Goal: Information Seeking & Learning: Learn about a topic

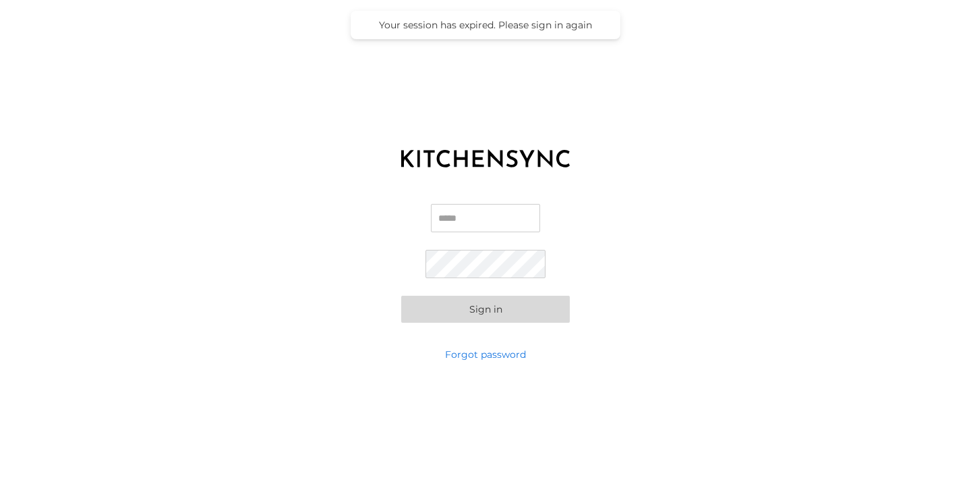
type input "**********"
click at [514, 309] on button "Sign in" at bounding box center [485, 308] width 169 height 27
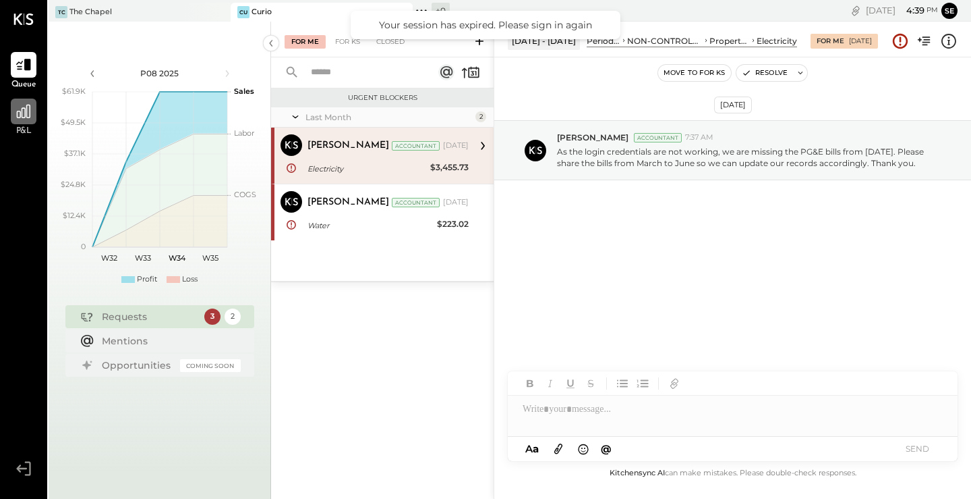
click at [26, 114] on icon at bounding box center [23, 111] width 13 height 13
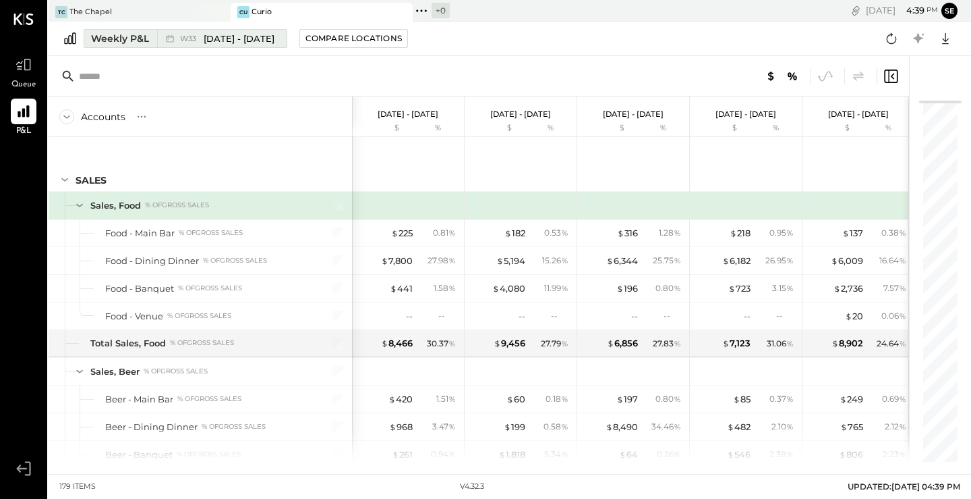
click at [200, 35] on span "W33" at bounding box center [190, 38] width 20 height 7
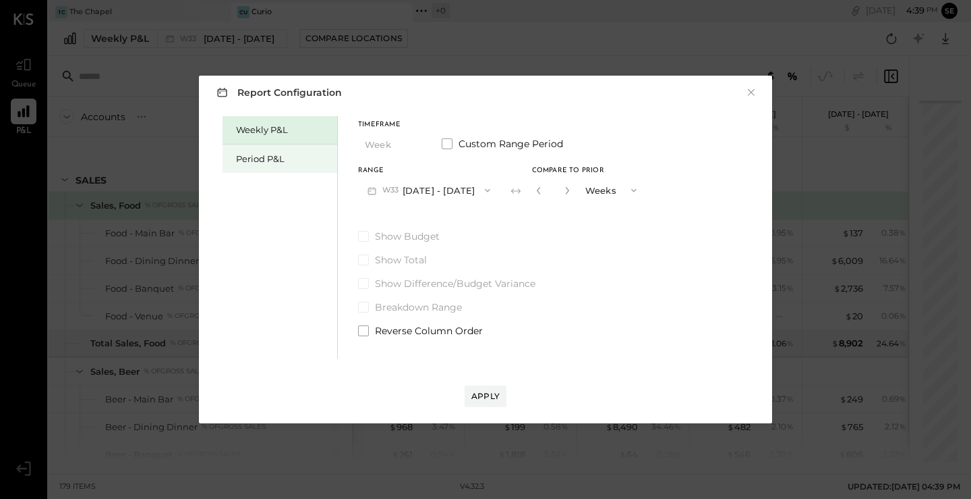
click at [310, 164] on div "Period P&L" at bounding box center [283, 158] width 94 height 13
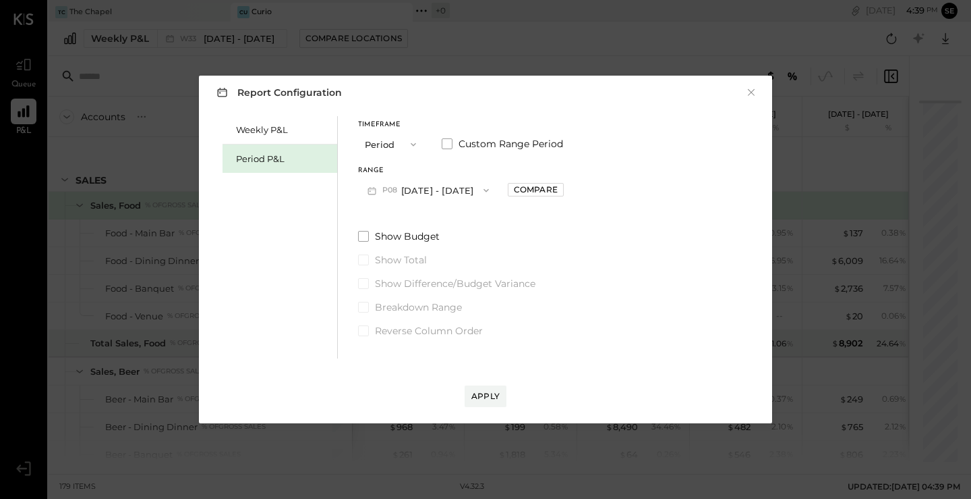
click at [429, 187] on button "P08 [DATE] - [DATE]" at bounding box center [428, 189] width 140 height 25
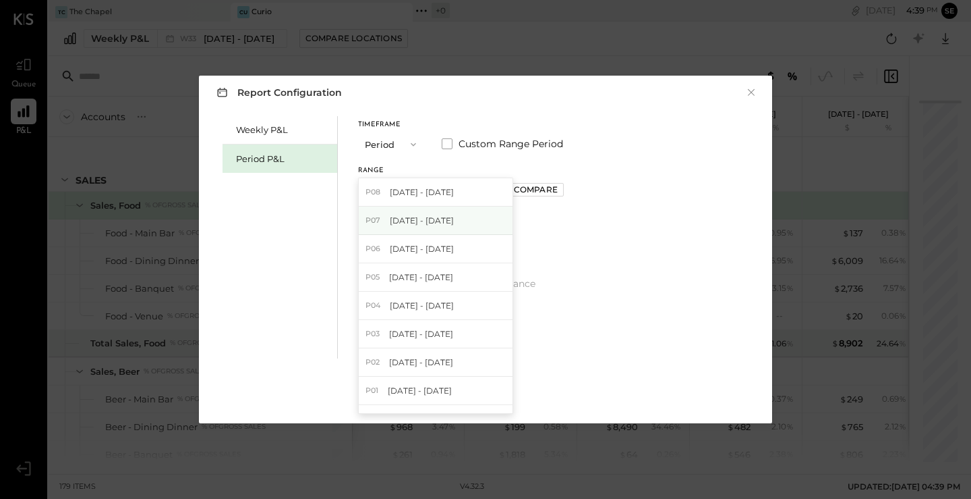
click at [443, 223] on span "[DATE] - [DATE]" at bounding box center [422, 220] width 64 height 11
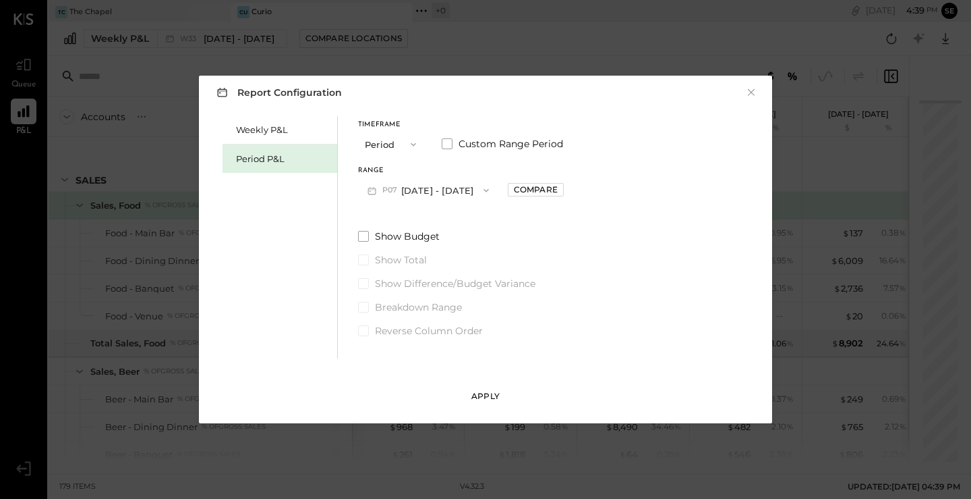
click at [484, 393] on div "Apply" at bounding box center [486, 395] width 28 height 11
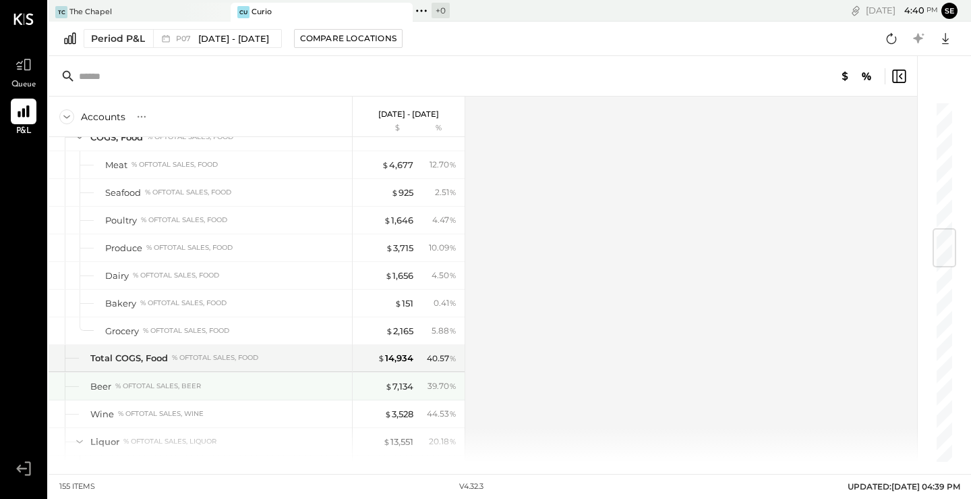
scroll to position [1101, 0]
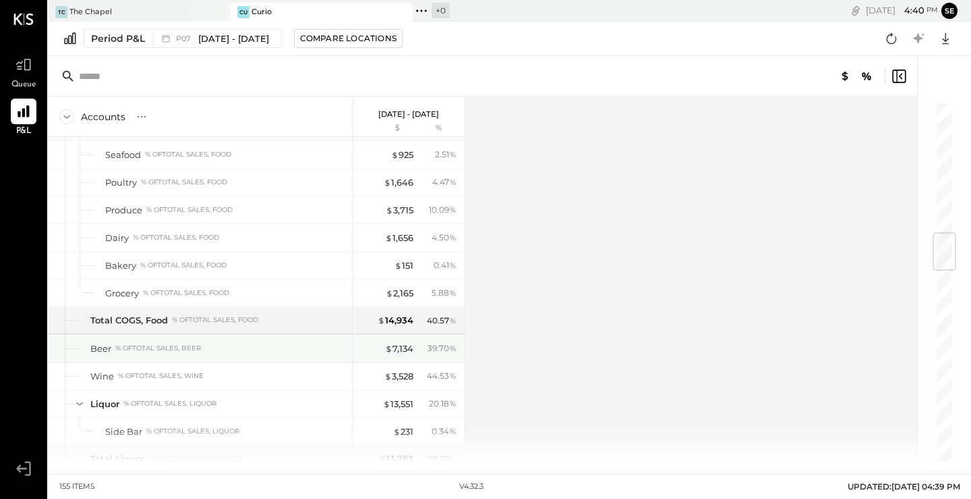
click at [157, 351] on div "% of Total Sales, Beer" at bounding box center [158, 347] width 86 height 9
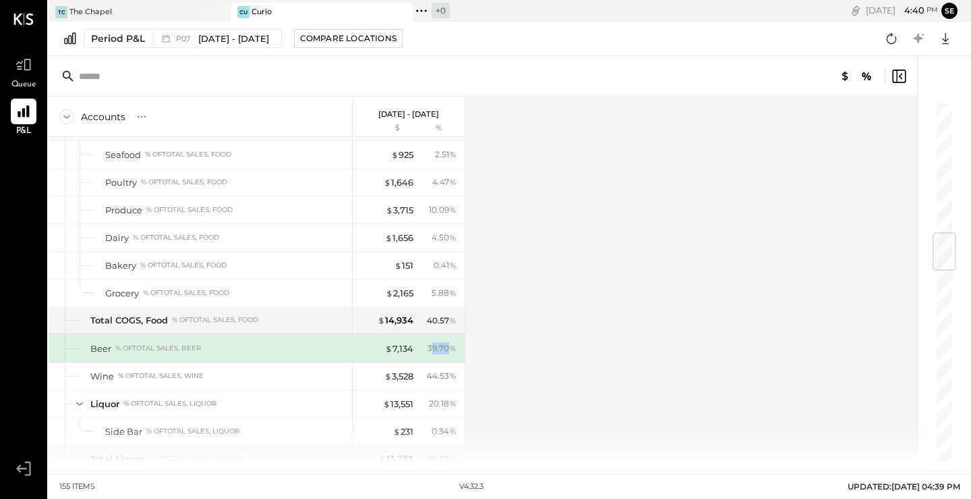
drag, startPoint x: 451, startPoint y: 352, endPoint x: 431, endPoint y: 353, distance: 19.6
click at [431, 353] on div "39.70 %" at bounding box center [442, 348] width 29 height 12
click at [431, 349] on div "39.70 %" at bounding box center [442, 348] width 29 height 12
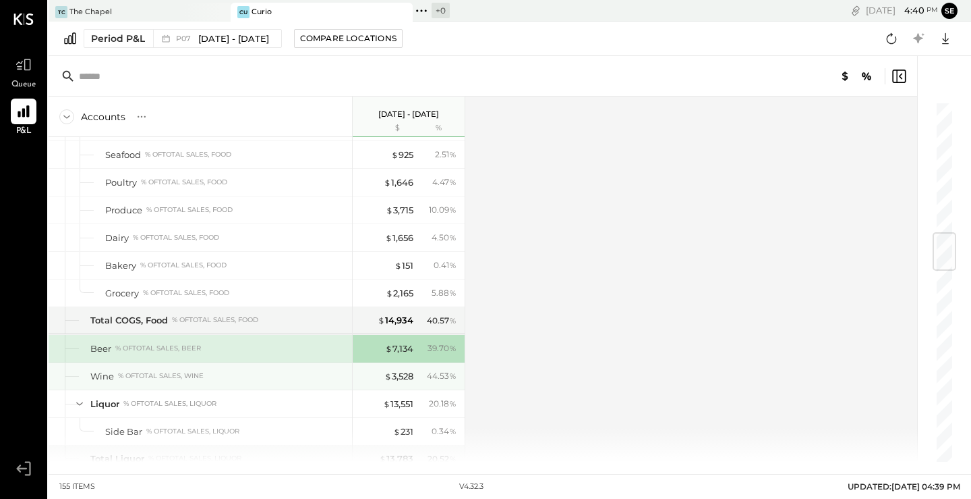
drag, startPoint x: 451, startPoint y: 382, endPoint x: 431, endPoint y: 382, distance: 19.6
click at [431, 382] on div "$ 3,528 44.53 %" at bounding box center [410, 375] width 101 height 27
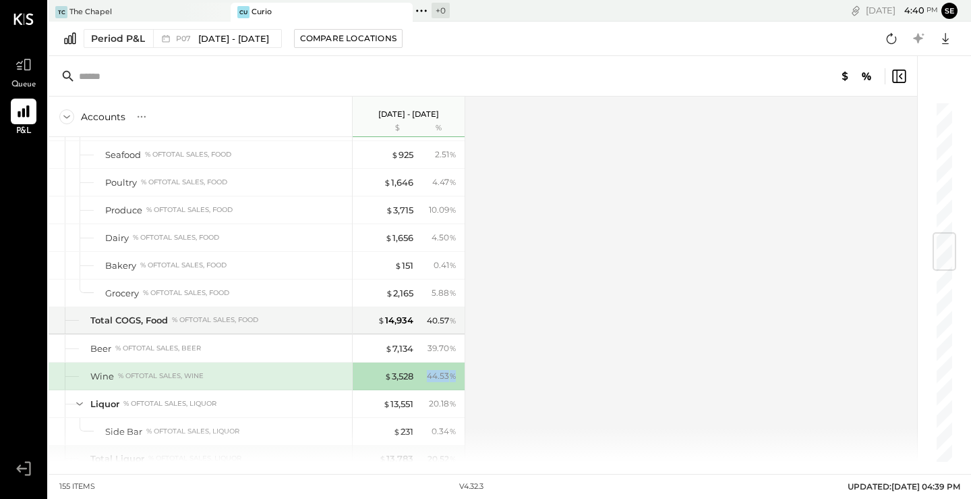
drag, startPoint x: 453, startPoint y: 378, endPoint x: 425, endPoint y: 379, distance: 27.7
click at [425, 379] on div "44.53 %" at bounding box center [439, 376] width 44 height 12
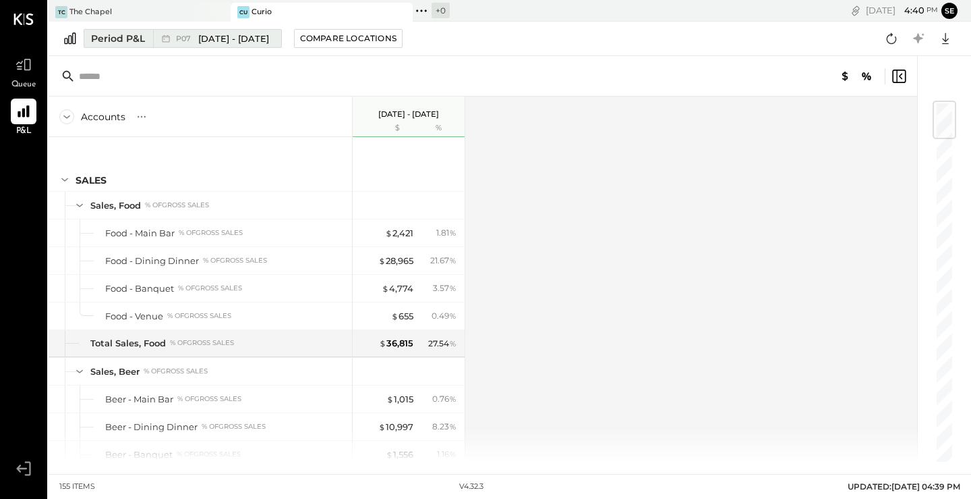
click at [264, 37] on span "[DATE] - [DATE]" at bounding box center [233, 38] width 71 height 13
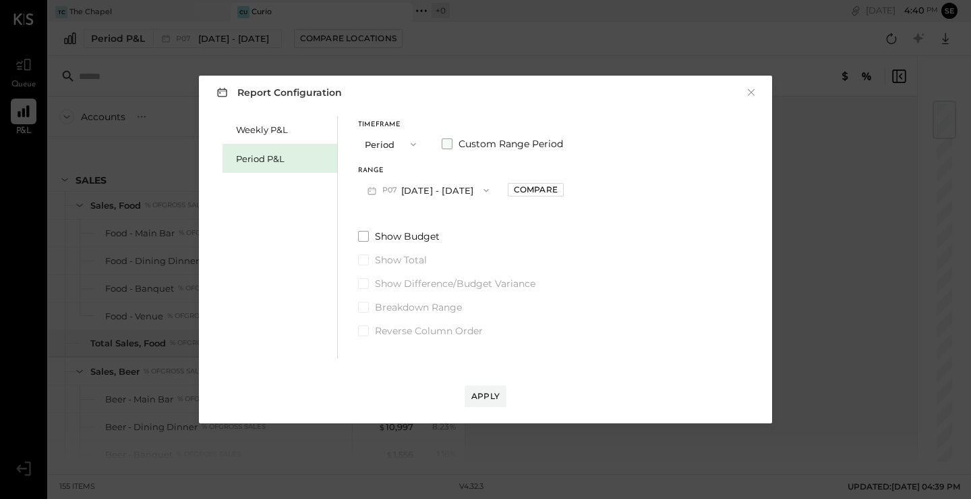
click at [459, 144] on span "Custom Range Period" at bounding box center [511, 143] width 105 height 13
click at [438, 194] on button "[DATE]" at bounding box center [398, 189] width 80 height 25
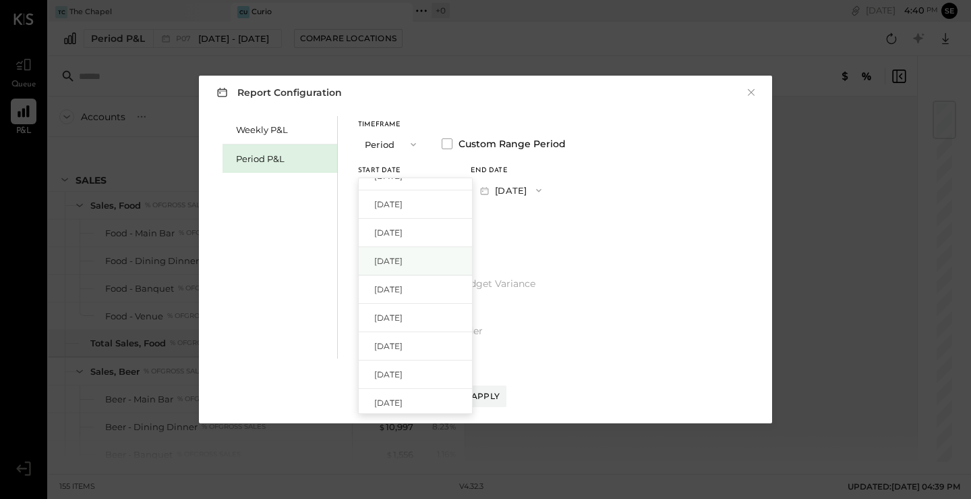
scroll to position [18, 0]
click at [438, 271] on div "[DATE]" at bounding box center [415, 259] width 113 height 28
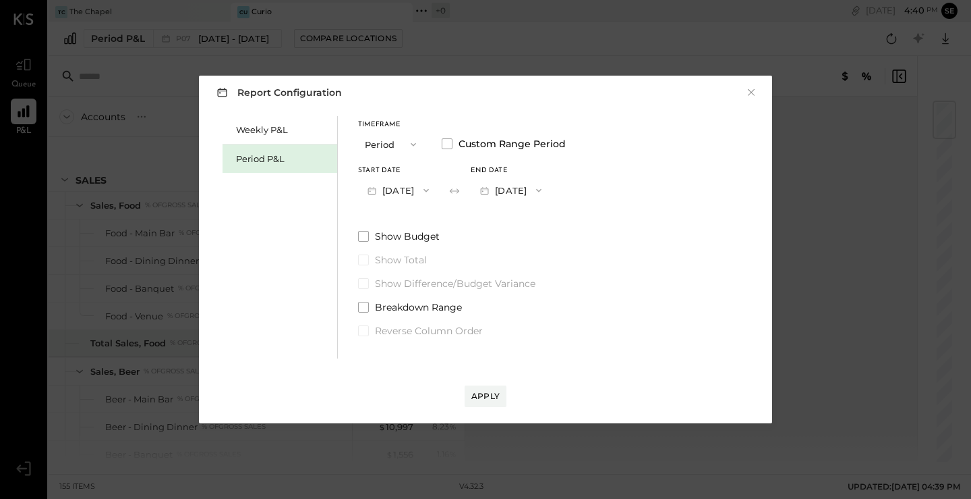
click at [534, 189] on button "[DATE]" at bounding box center [511, 189] width 80 height 25
click at [552, 212] on div "[DATE]" at bounding box center [528, 220] width 113 height 28
click at [477, 394] on div "Apply" at bounding box center [486, 395] width 28 height 11
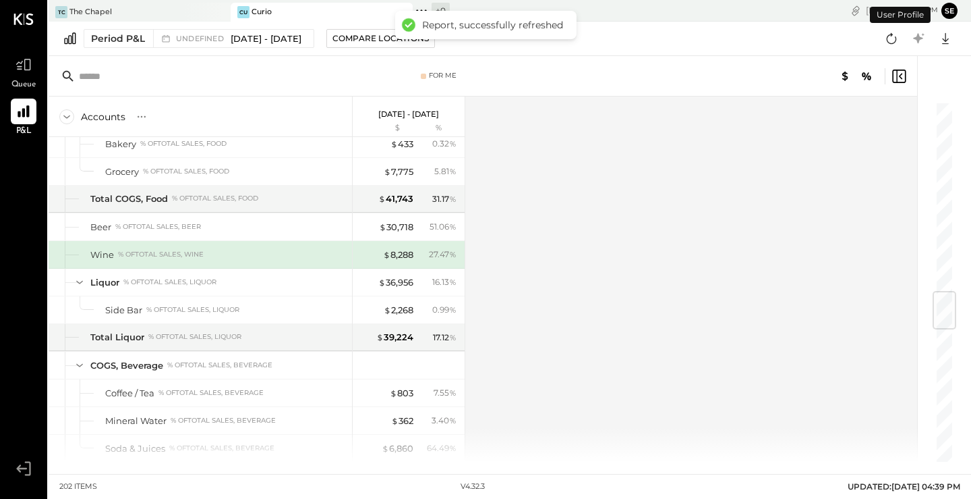
scroll to position [1583, 0]
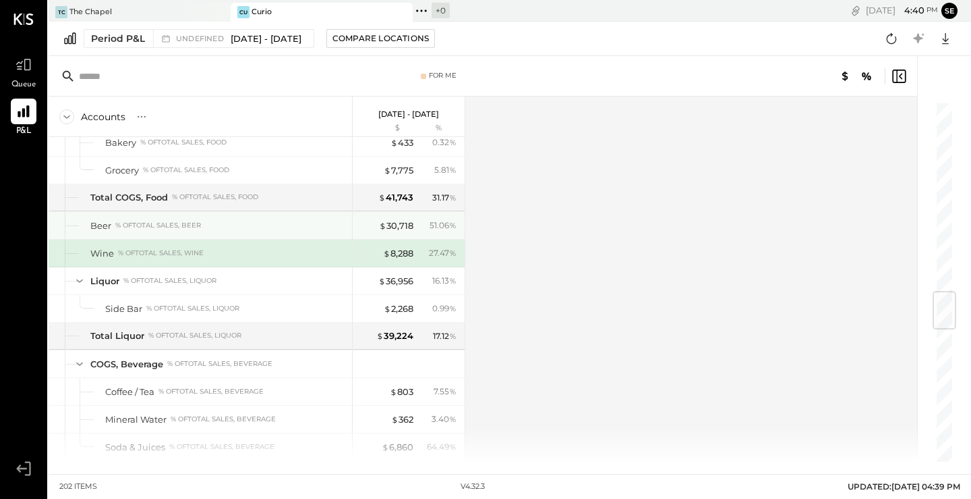
click at [190, 229] on div "% of Total Sales, Beer" at bounding box center [158, 225] width 86 height 9
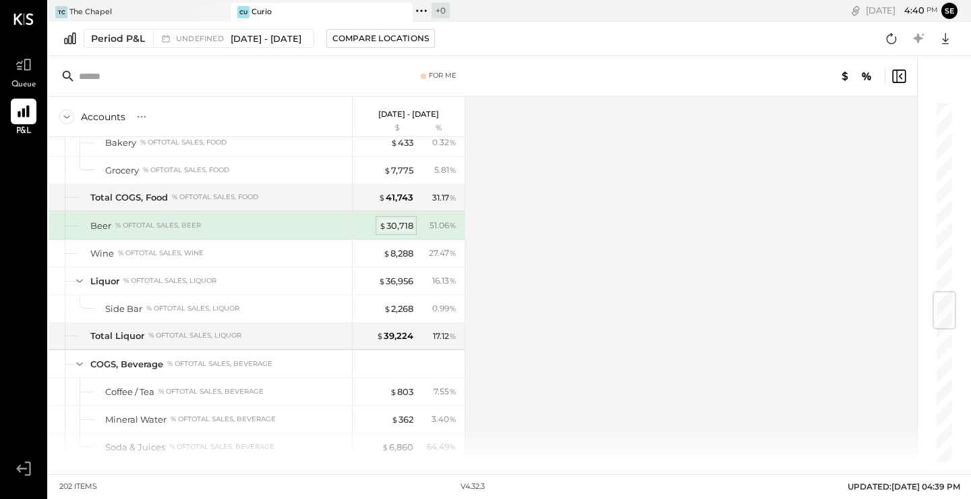
click at [387, 226] on div "$ 30,718" at bounding box center [396, 225] width 34 height 13
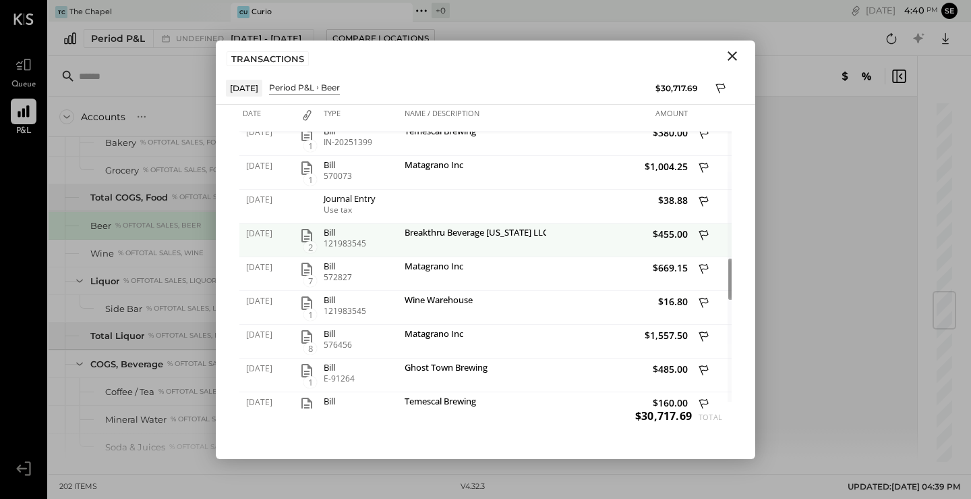
click at [308, 237] on icon "button" at bounding box center [307, 235] width 11 height 13
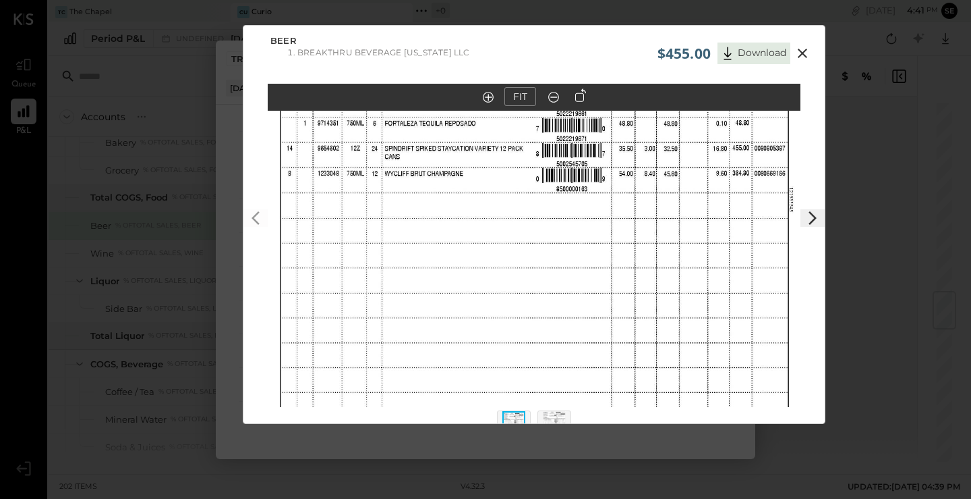
click at [226, 271] on div "$455.00 Download Beer Breakthru Beverage [US_STATE] LLC FIT" at bounding box center [485, 249] width 971 height 499
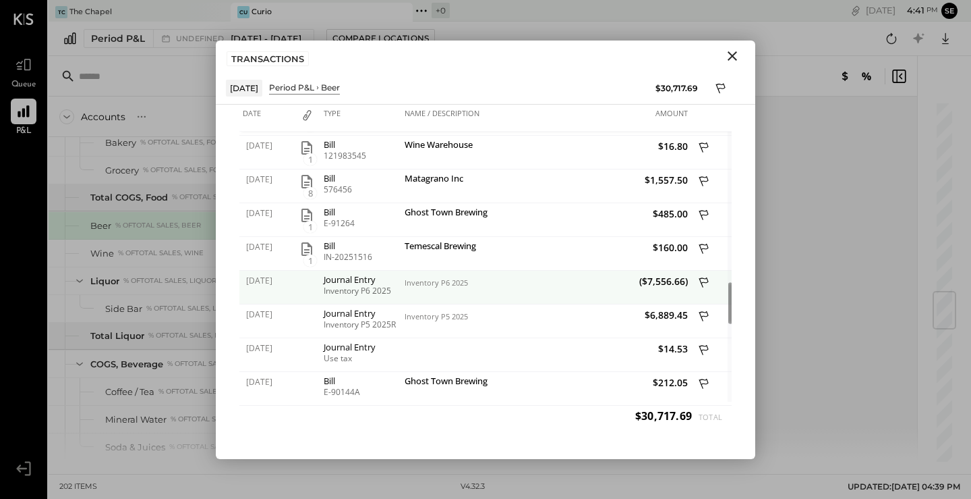
click at [704, 287] on icon at bounding box center [705, 283] width 12 height 17
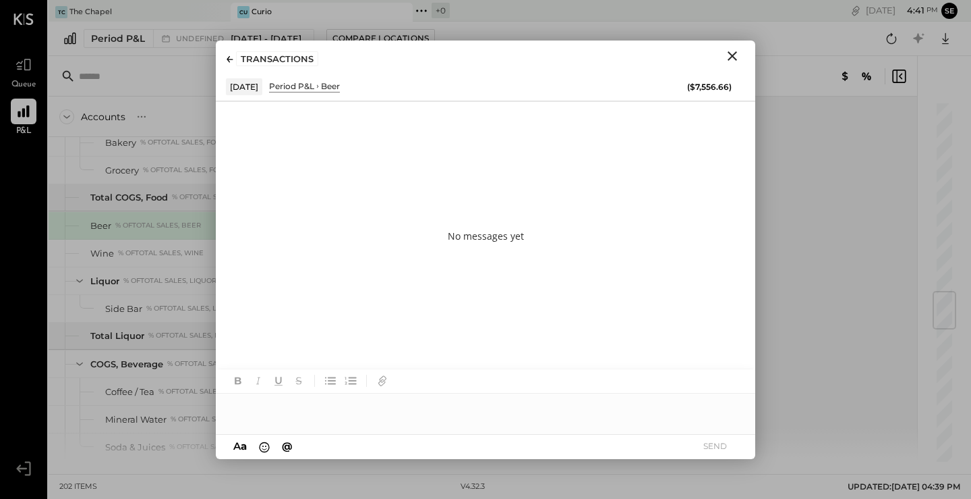
click at [376, 408] on div at bounding box center [486, 406] width 540 height 27
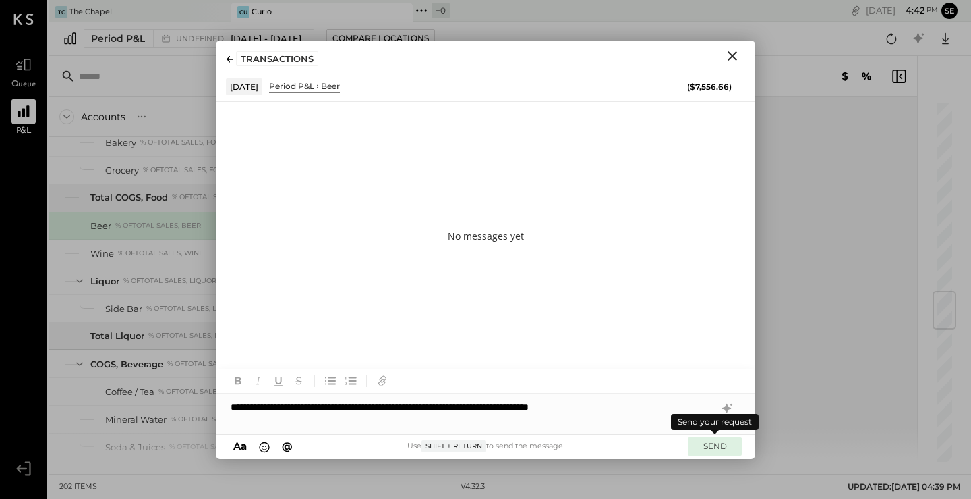
click at [726, 446] on button "SEND" at bounding box center [715, 445] width 54 height 18
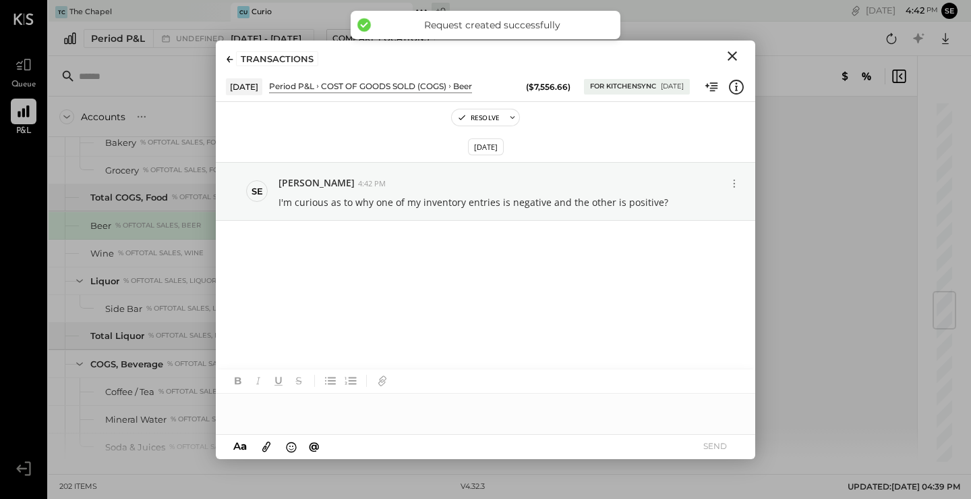
click at [725, 63] on icon "Close" at bounding box center [732, 56] width 16 height 16
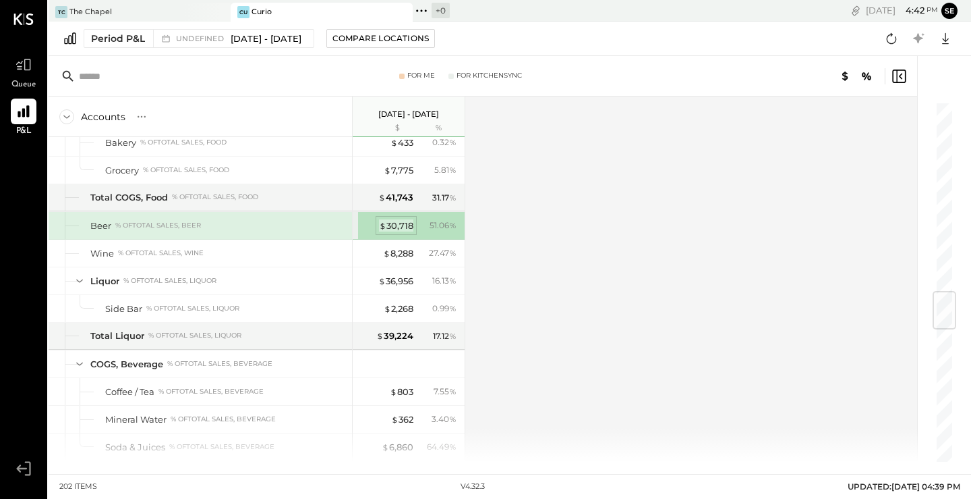
click at [391, 222] on div "$ 30,718" at bounding box center [396, 225] width 34 height 13
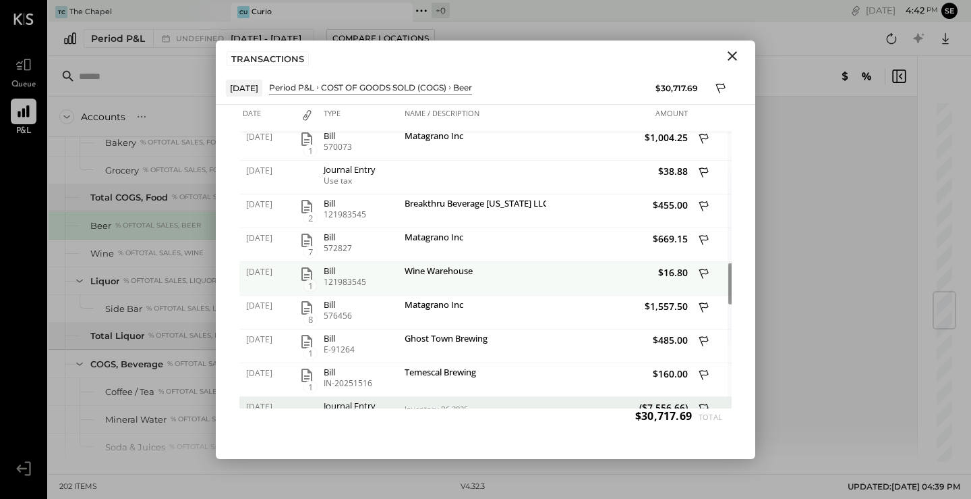
click at [307, 275] on icon "button" at bounding box center [307, 273] width 11 height 13
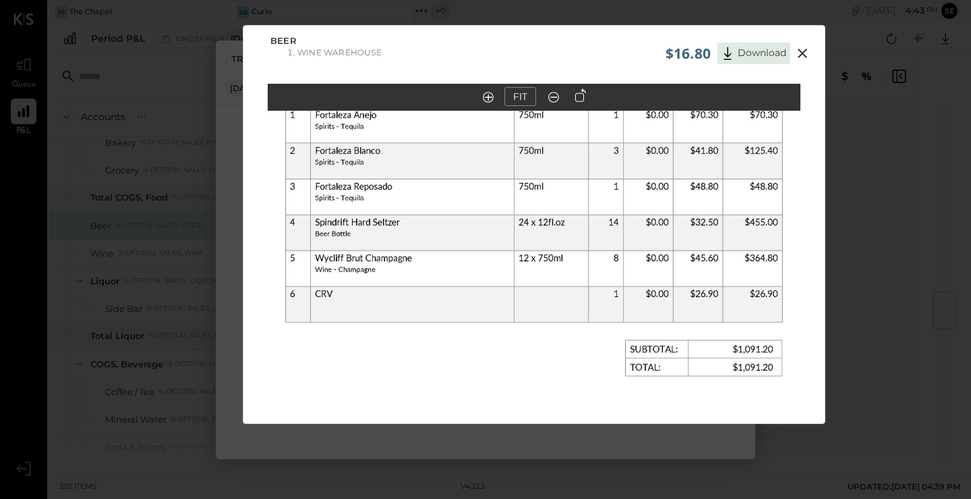
click at [798, 54] on icon at bounding box center [803, 53] width 16 height 16
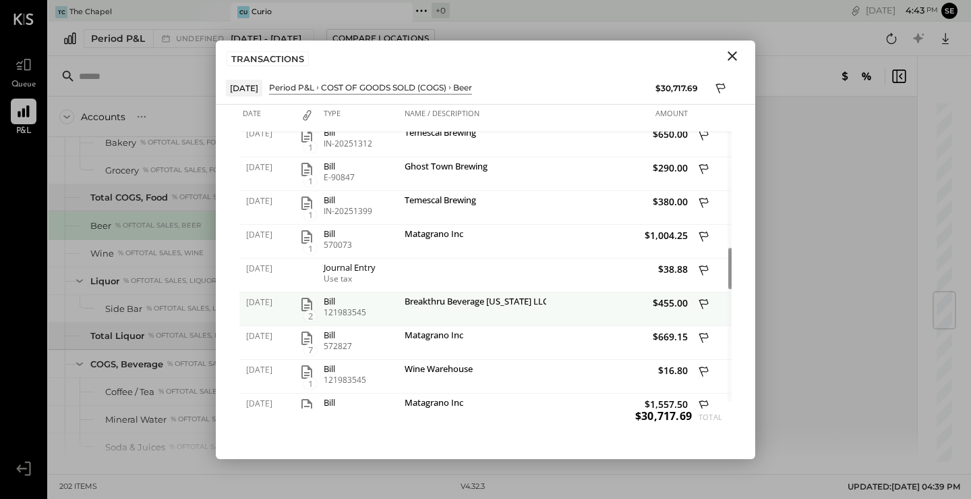
click at [303, 303] on icon "button" at bounding box center [307, 304] width 16 height 16
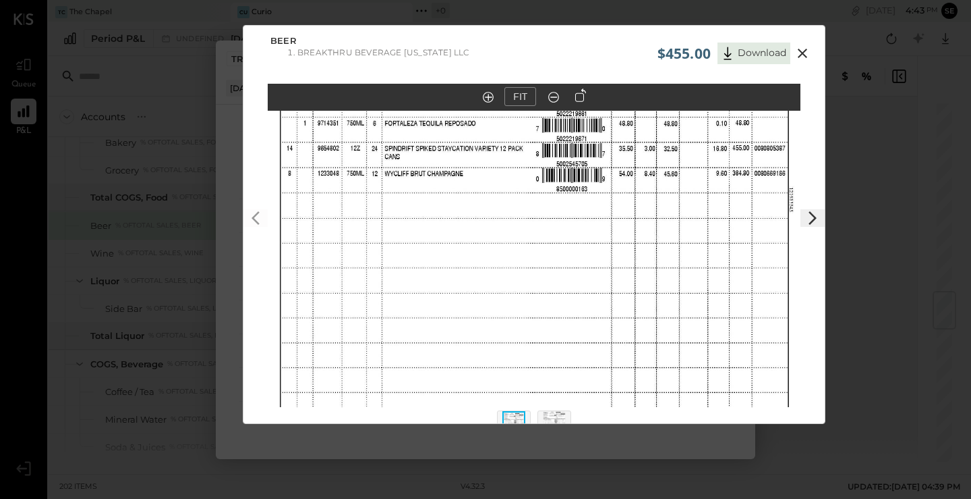
click at [811, 213] on icon at bounding box center [813, 218] width 16 height 16
click at [250, 215] on icon at bounding box center [256, 218] width 16 height 16
click at [805, 51] on icon at bounding box center [803, 53] width 16 height 16
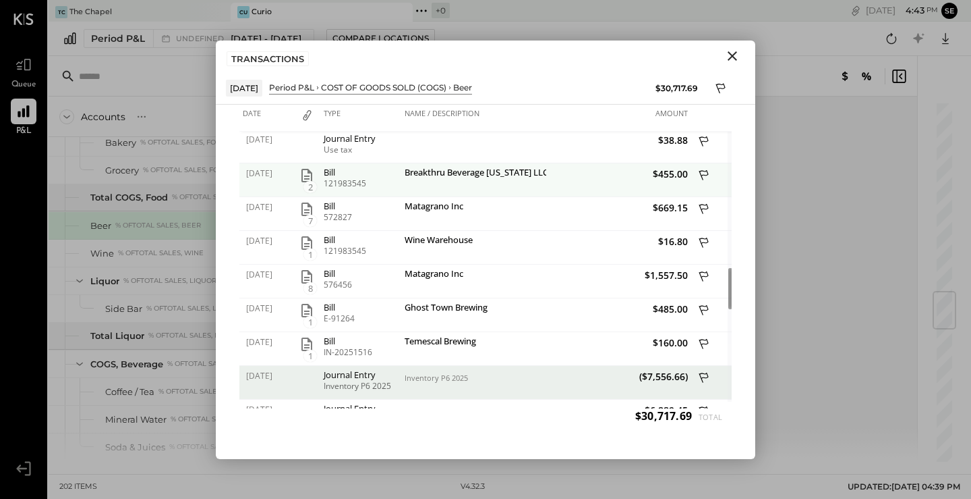
click at [515, 169] on div "Breakthru Beverage [US_STATE] LLC" at bounding box center [474, 173] width 138 height 13
click at [306, 175] on icon "button" at bounding box center [307, 175] width 11 height 13
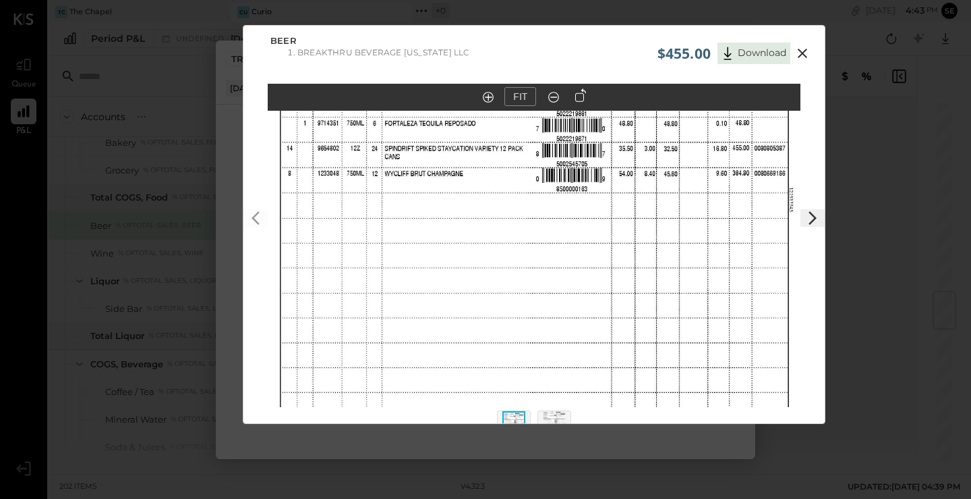
click at [552, 416] on img at bounding box center [554, 426] width 23 height 30
click at [809, 49] on button at bounding box center [803, 54] width 24 height 18
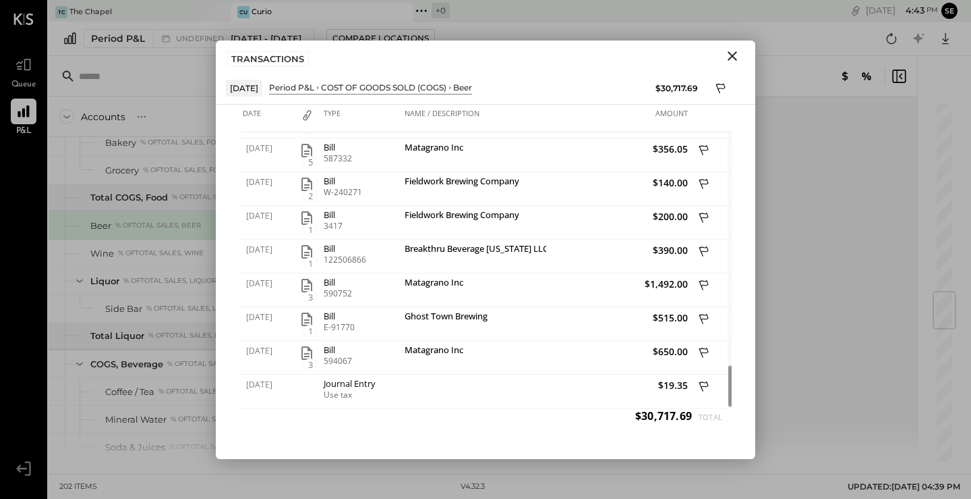
click at [740, 53] on icon "Close" at bounding box center [732, 56] width 16 height 16
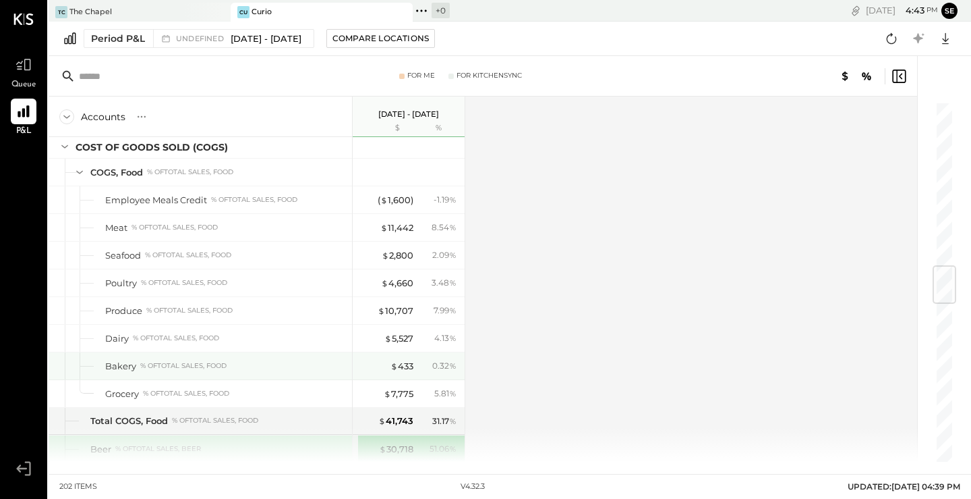
scroll to position [1359, 0]
click at [524, 231] on div "Accounts S % GL [DATE] - [DATE] $ % SALES Sales, Food % of GROSS SALES Food - M…" at bounding box center [484, 278] width 871 height 365
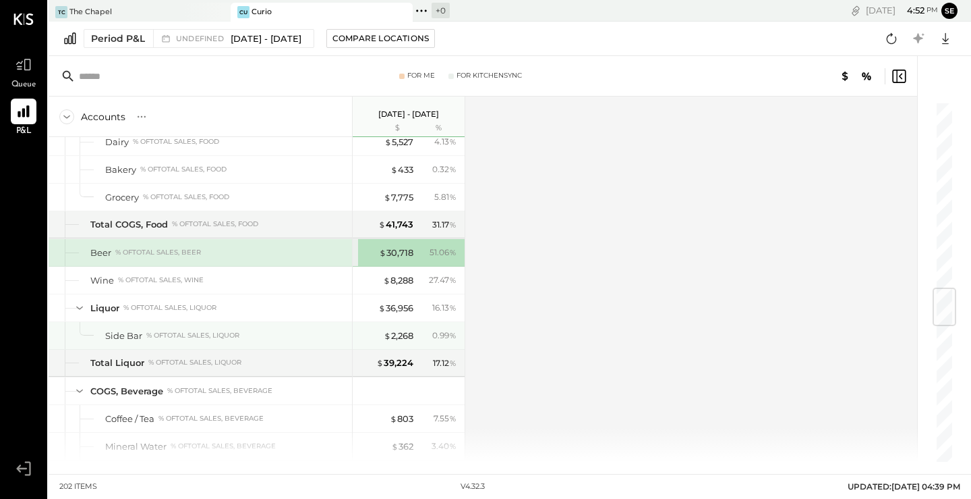
scroll to position [1555, 0]
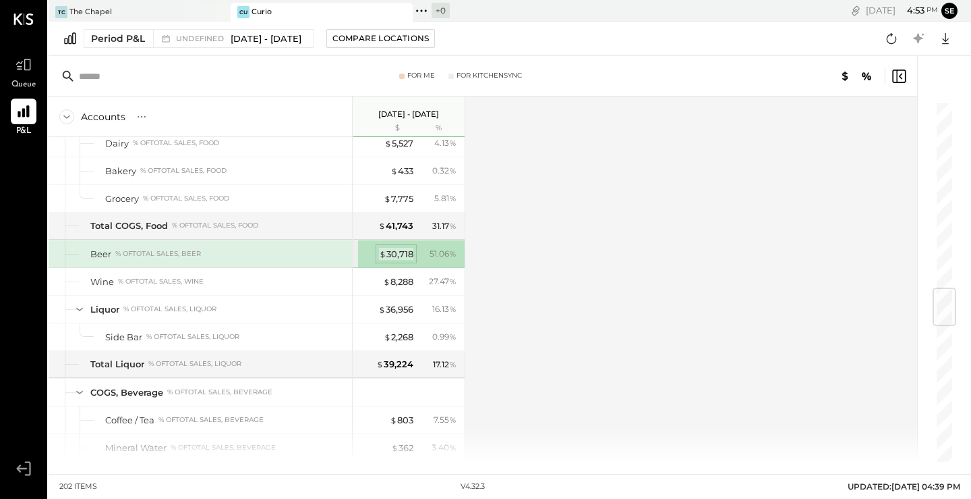
click at [393, 248] on div "$ 30,718" at bounding box center [396, 254] width 34 height 13
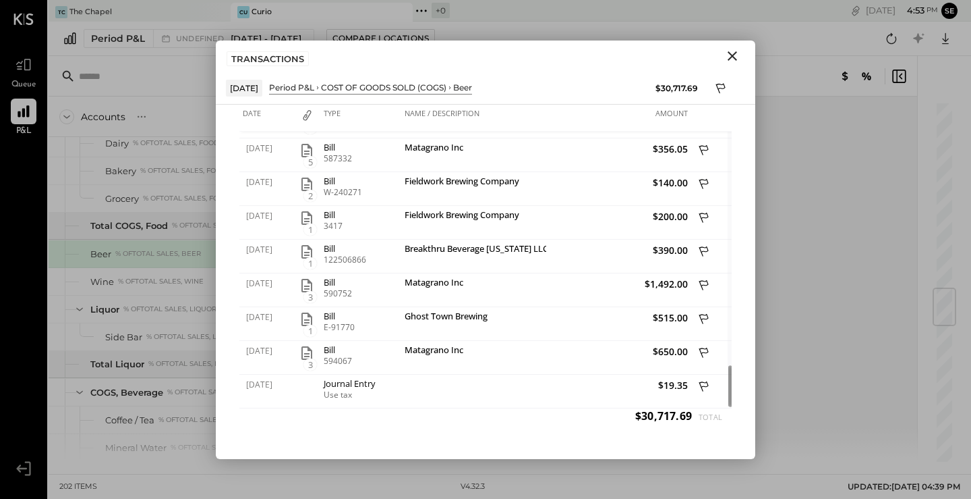
click at [735, 48] on icon "Close" at bounding box center [732, 56] width 16 height 16
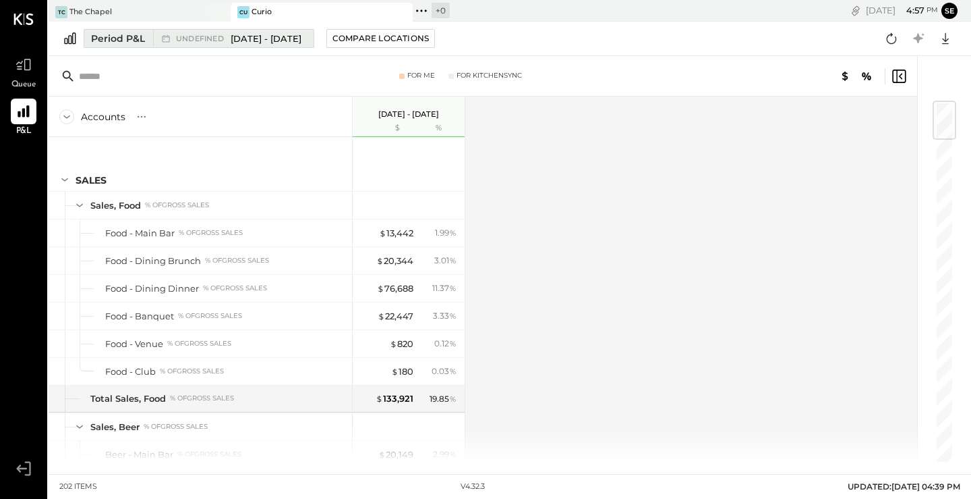
click at [302, 41] on span "[DATE] - [DATE]" at bounding box center [266, 38] width 71 height 13
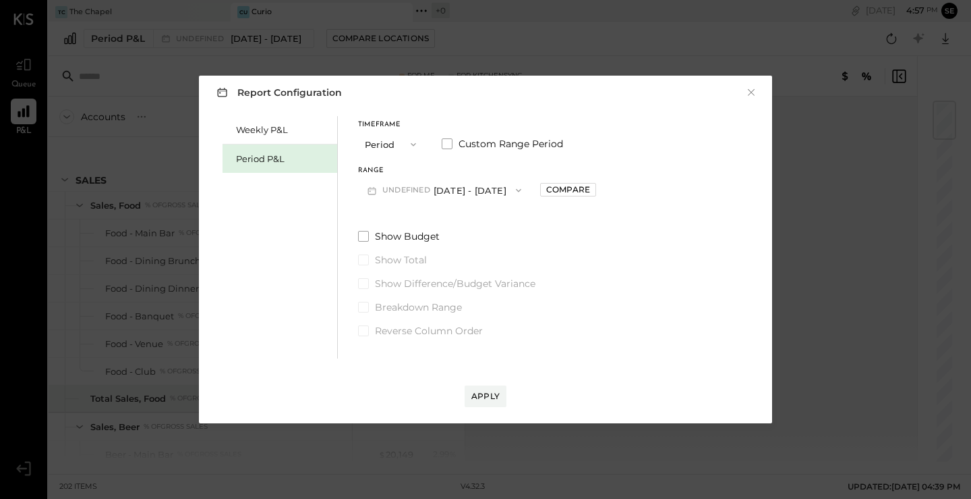
click at [455, 189] on button "undefined [DATE] - [DATE]" at bounding box center [444, 189] width 173 height 25
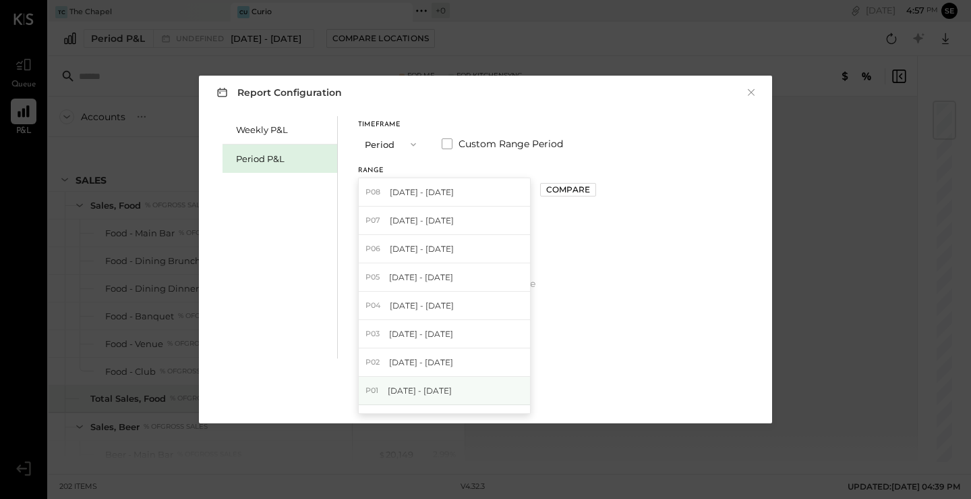
click at [449, 379] on div "P01 [DATE] - [DATE]" at bounding box center [444, 390] width 171 height 28
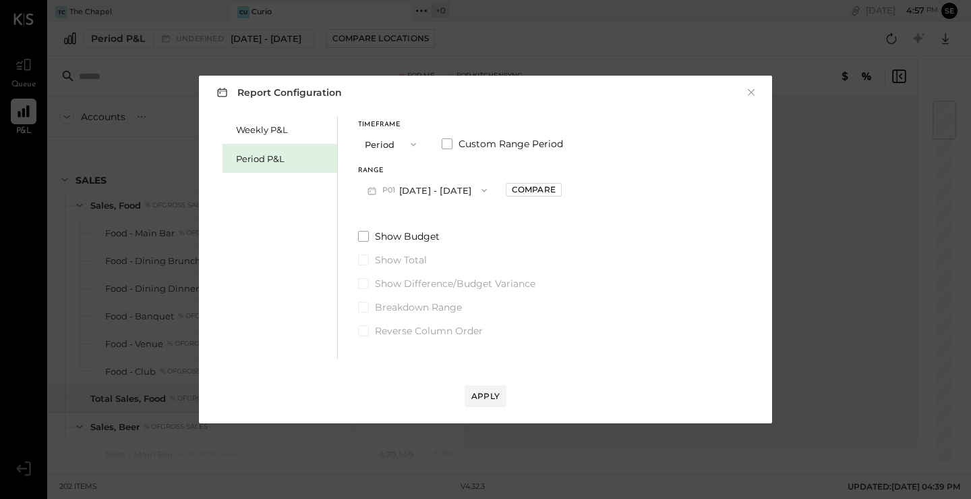
click at [487, 192] on button "P01 [DATE] - [DATE]" at bounding box center [427, 189] width 138 height 25
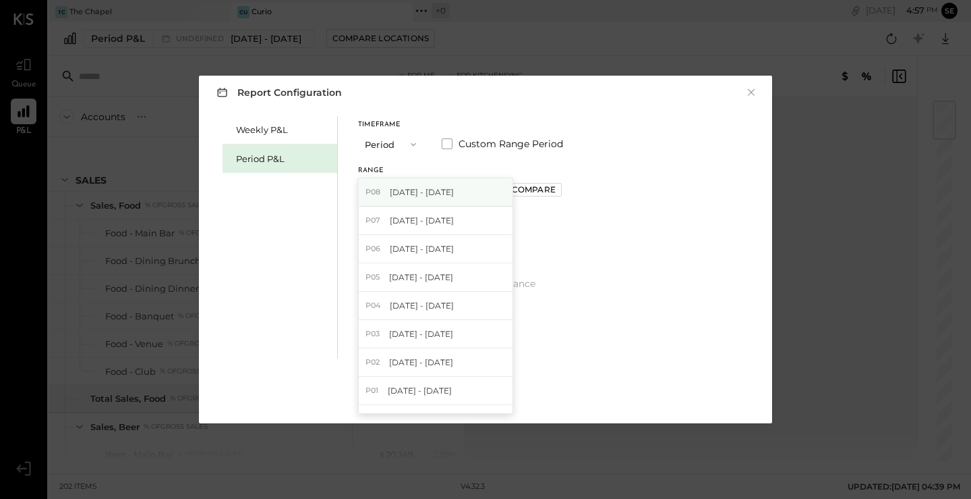
click at [487, 203] on div "P08 [DATE] - [DATE]" at bounding box center [436, 192] width 154 height 28
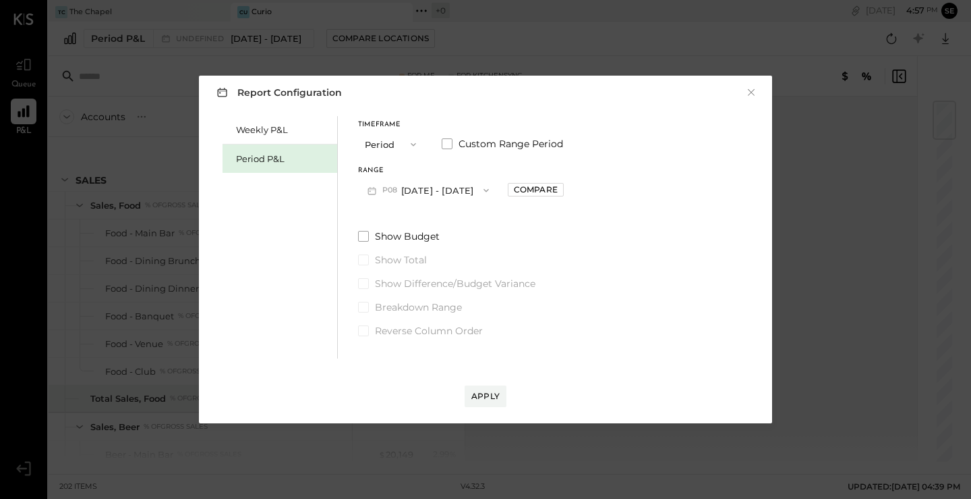
click at [455, 198] on button "P08 [DATE] - [DATE]" at bounding box center [428, 189] width 140 height 25
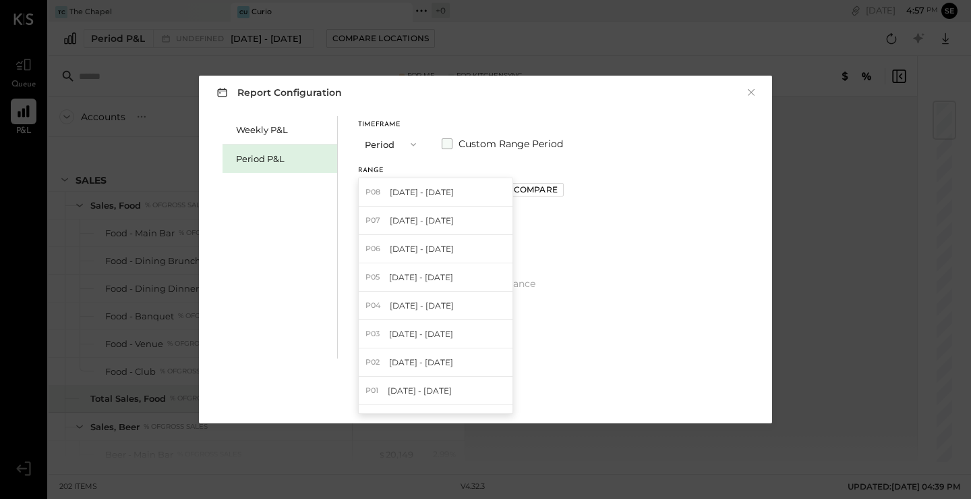
click at [455, 139] on label "Custom Range Period" at bounding box center [502, 143] width 121 height 13
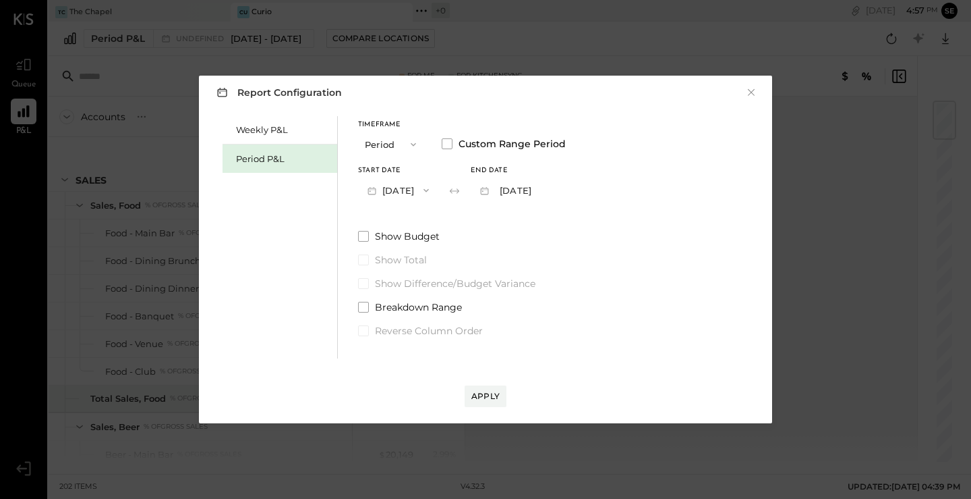
click at [432, 186] on button "[DATE]" at bounding box center [398, 189] width 80 height 25
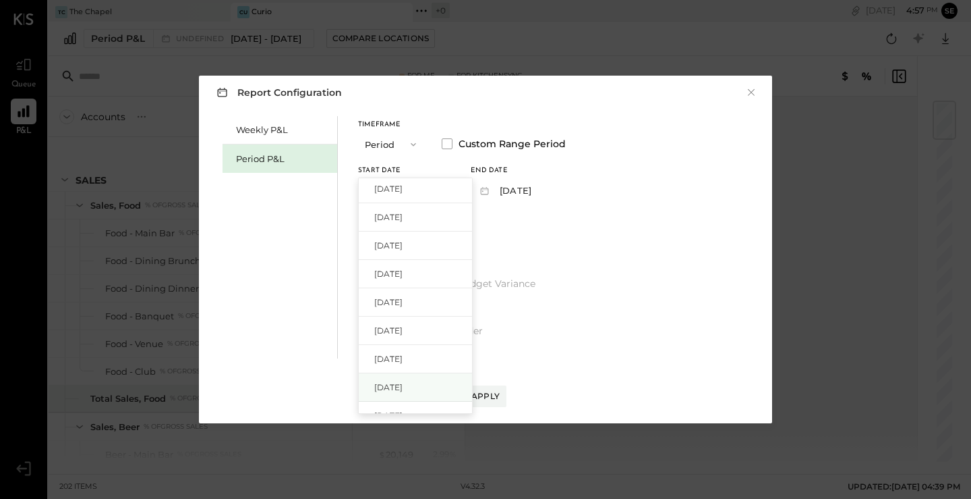
click at [411, 378] on div "[DATE]" at bounding box center [415, 387] width 113 height 28
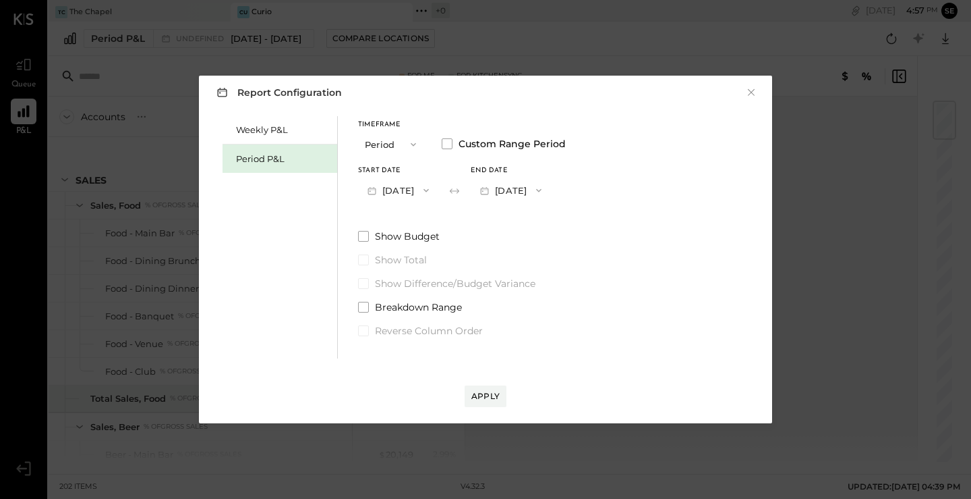
click at [529, 194] on button "[DATE]" at bounding box center [511, 189] width 80 height 25
click at [515, 220] on span "[DATE]" at bounding box center [501, 220] width 28 height 11
click at [493, 389] on button "Apply" at bounding box center [486, 396] width 42 height 22
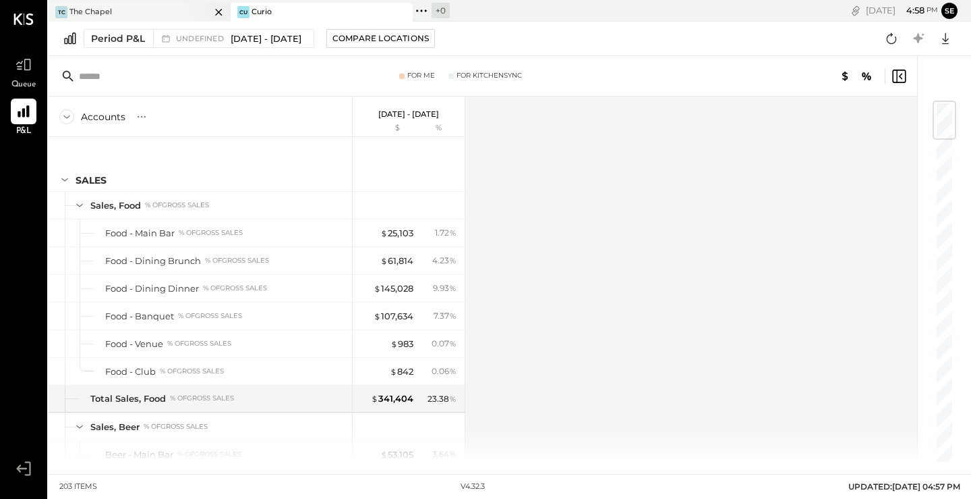
click at [209, 7] on div at bounding box center [206, 12] width 47 height 18
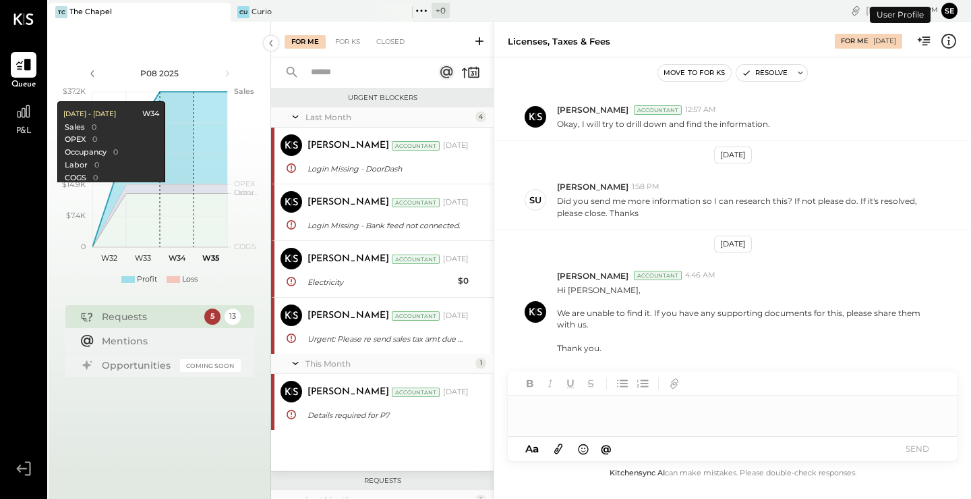
scroll to position [252, 0]
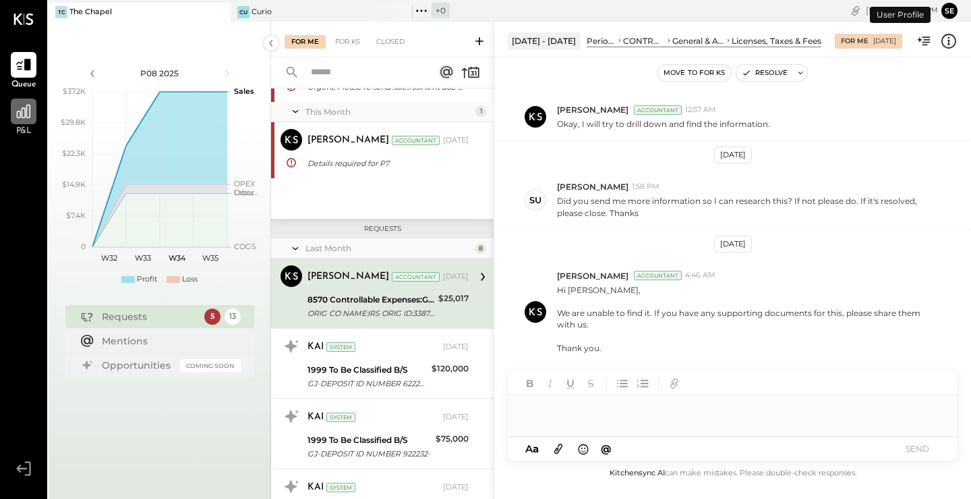
click at [19, 98] on div at bounding box center [24, 111] width 26 height 26
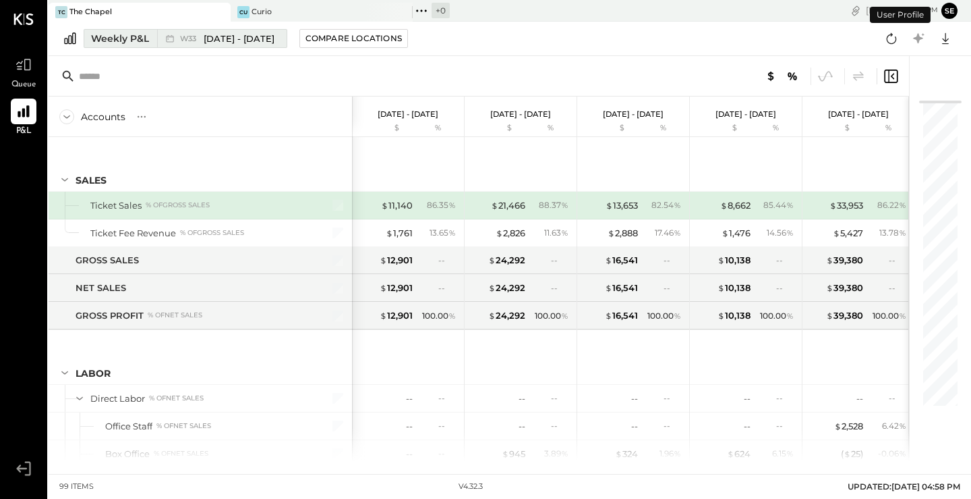
click at [233, 43] on span "[DATE] - [DATE]" at bounding box center [239, 38] width 71 height 13
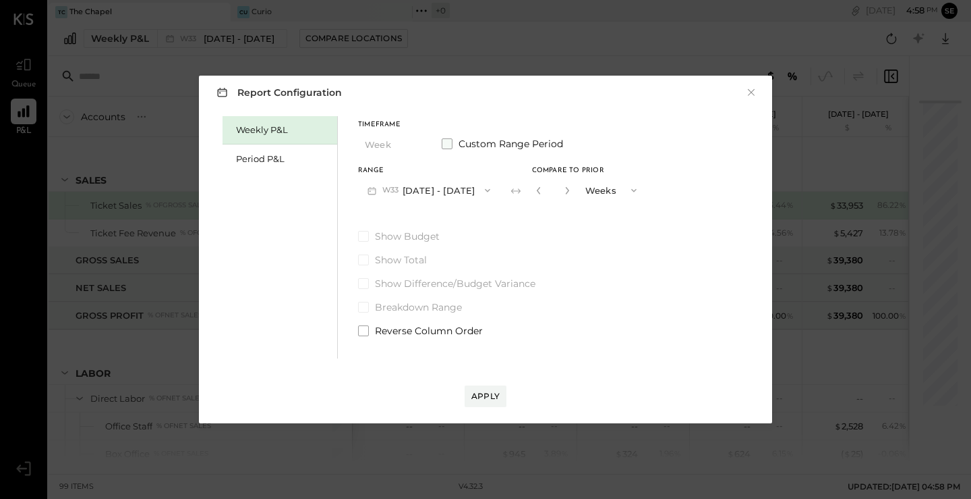
click at [470, 138] on span "Custom Range Period" at bounding box center [511, 143] width 105 height 13
click at [424, 199] on button "[DATE]" at bounding box center [398, 189] width 80 height 25
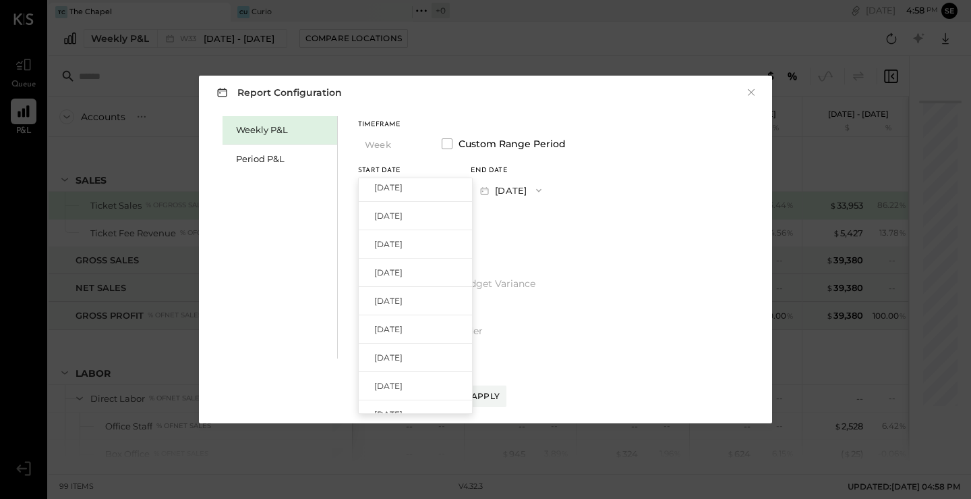
scroll to position [828, 0]
click at [440, 301] on div "[DATE]" at bounding box center [415, 299] width 113 height 28
click at [541, 191] on button "[DATE]" at bounding box center [511, 189] width 80 height 25
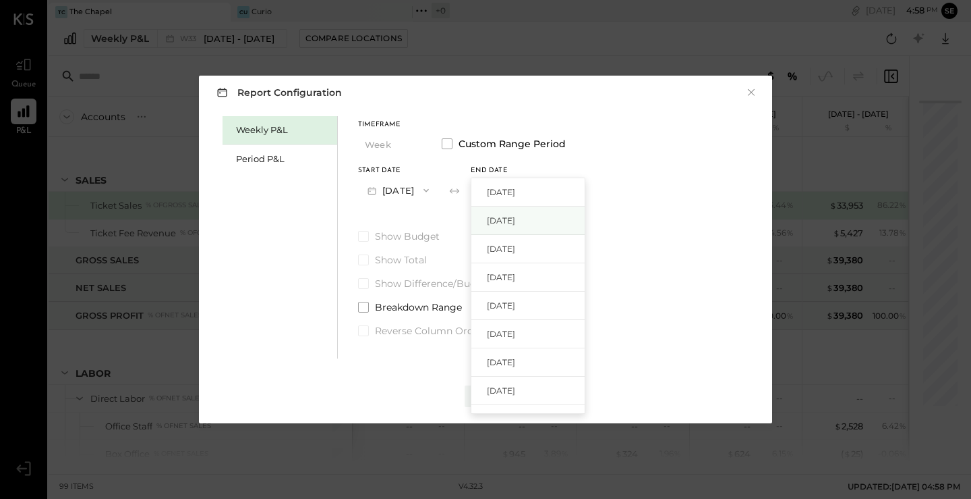
click at [567, 217] on div "[DATE]" at bounding box center [528, 220] width 113 height 28
click at [478, 405] on button "Apply" at bounding box center [486, 396] width 42 height 22
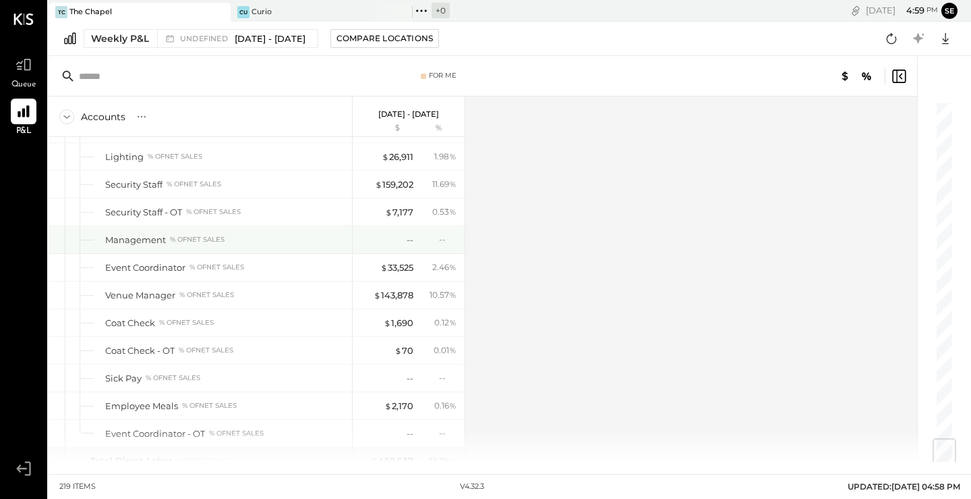
scroll to position [2807, 0]
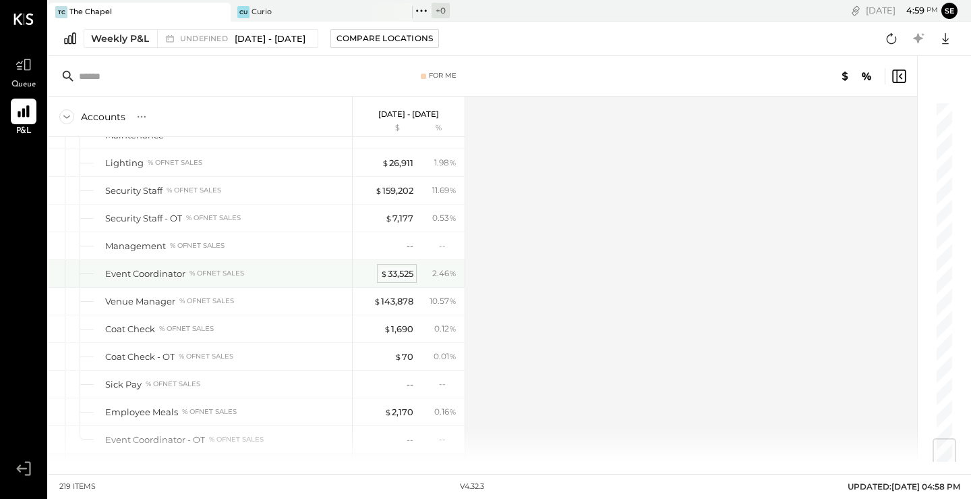
click at [392, 275] on div "$ 33,525" at bounding box center [396, 273] width 33 height 13
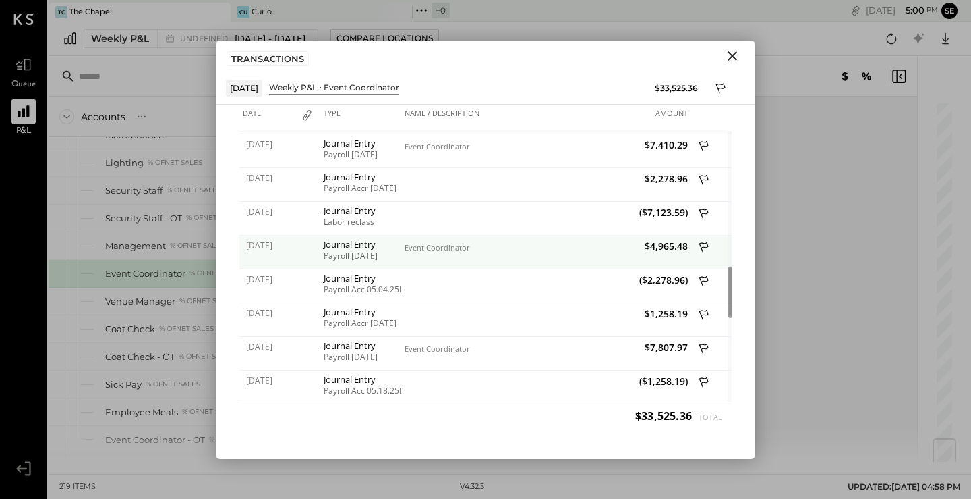
click at [372, 263] on div "Journal Entry Payroll [DATE]" at bounding box center [360, 252] width 81 height 34
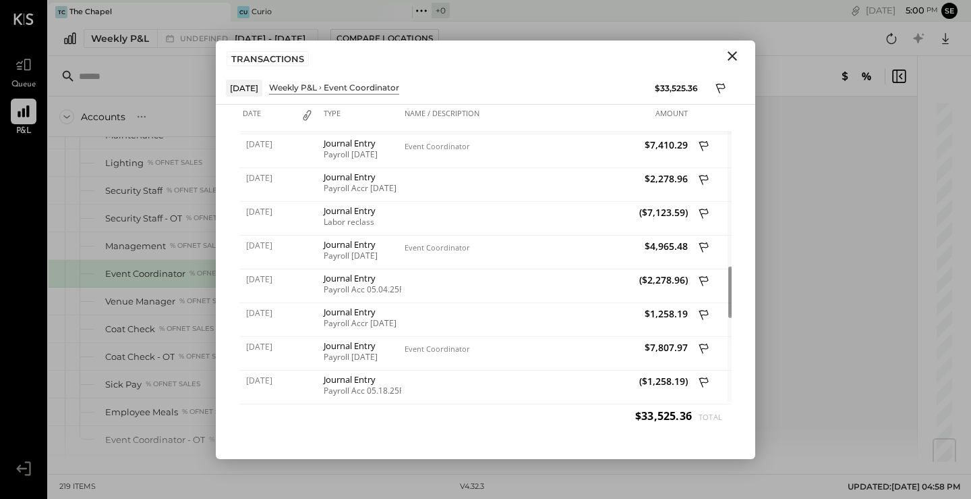
click at [729, 59] on icon "Close" at bounding box center [732, 56] width 16 height 16
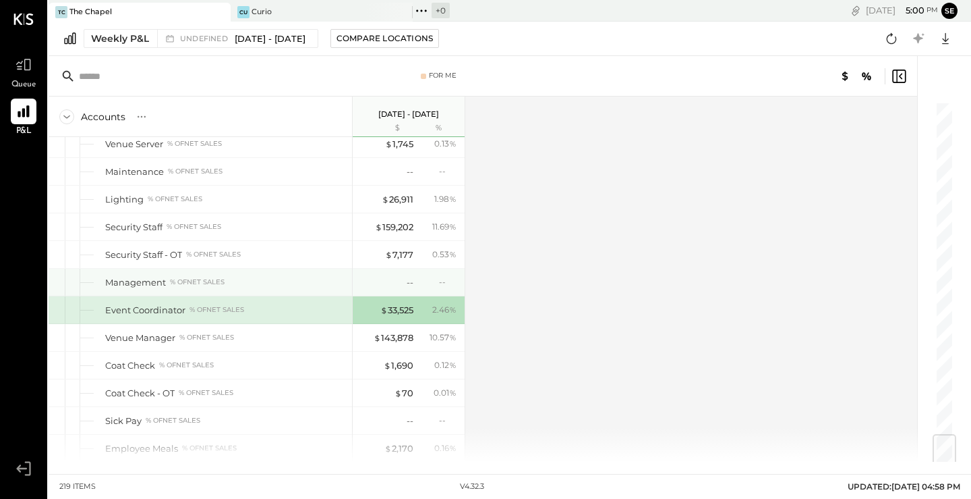
scroll to position [2769, 0]
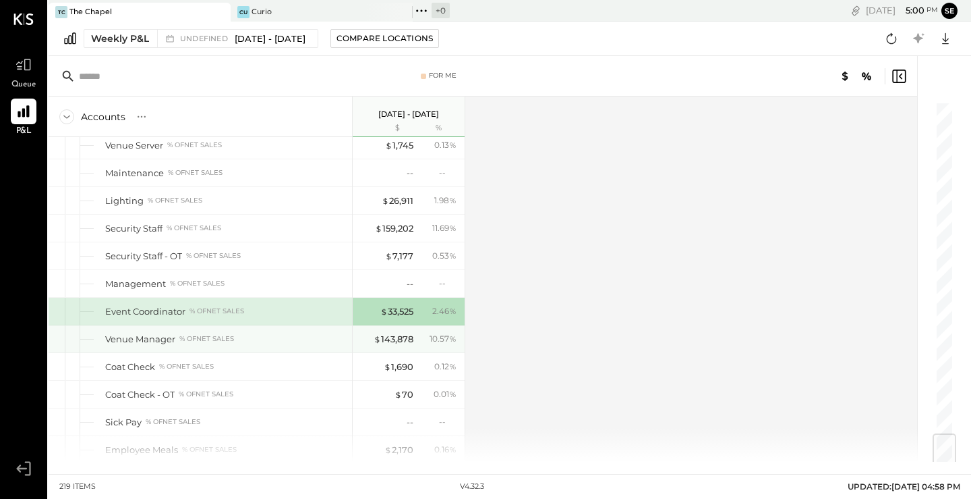
click at [152, 340] on div "Venue Manager" at bounding box center [140, 339] width 70 height 13
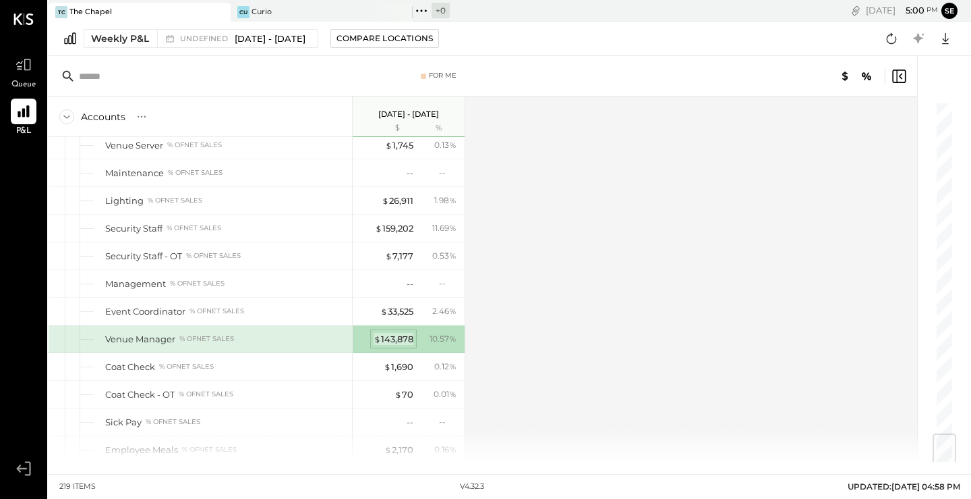
click at [390, 335] on div "$ 143,878" at bounding box center [394, 339] width 40 height 13
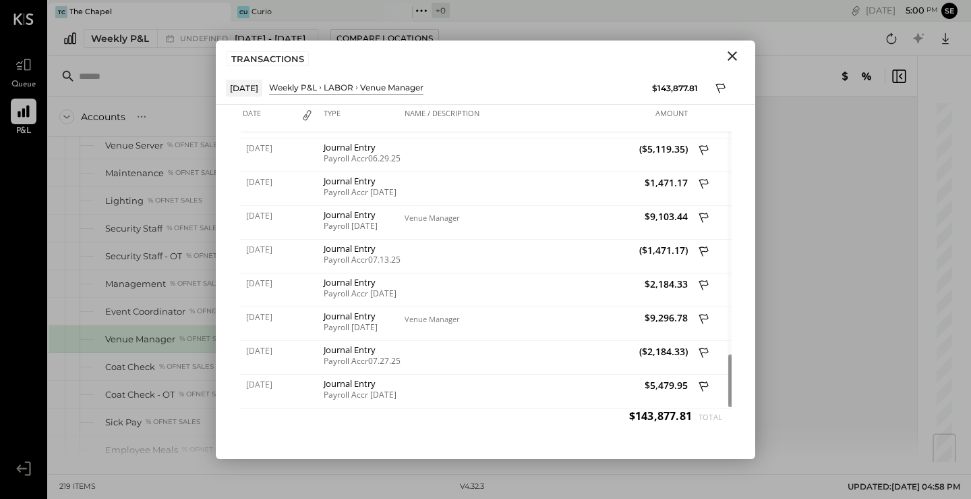
click at [729, 55] on icon "Close" at bounding box center [732, 56] width 16 height 16
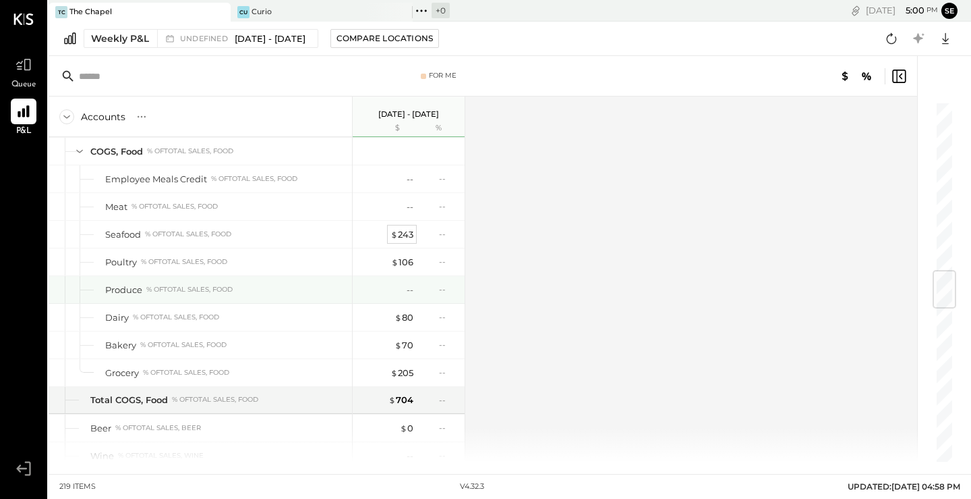
scroll to position [1411, 0]
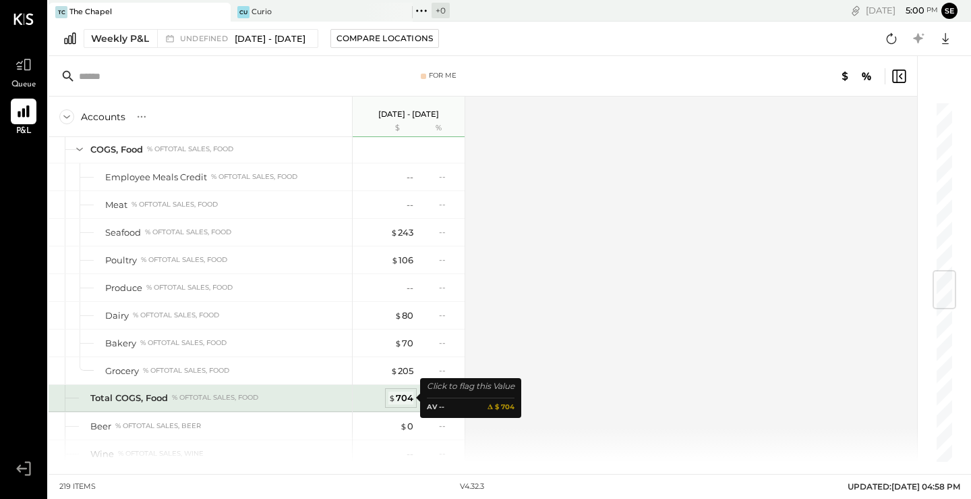
click at [401, 397] on div "$ 704" at bounding box center [401, 397] width 25 height 13
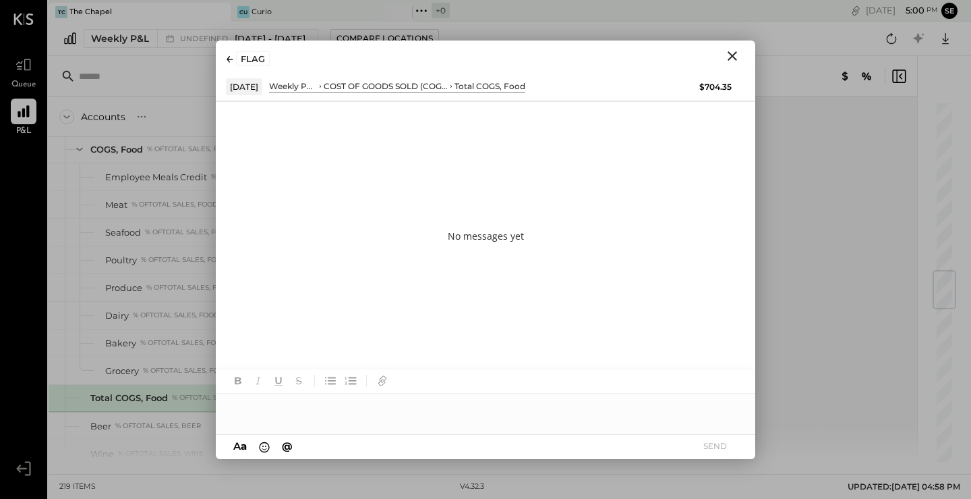
click at [730, 56] on icon "Close" at bounding box center [732, 56] width 16 height 16
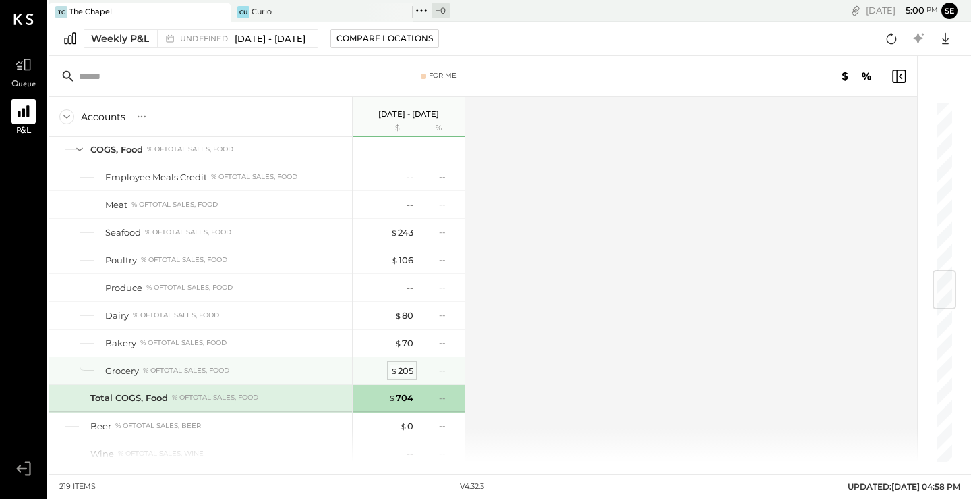
click at [395, 369] on span "$" at bounding box center [394, 370] width 7 height 11
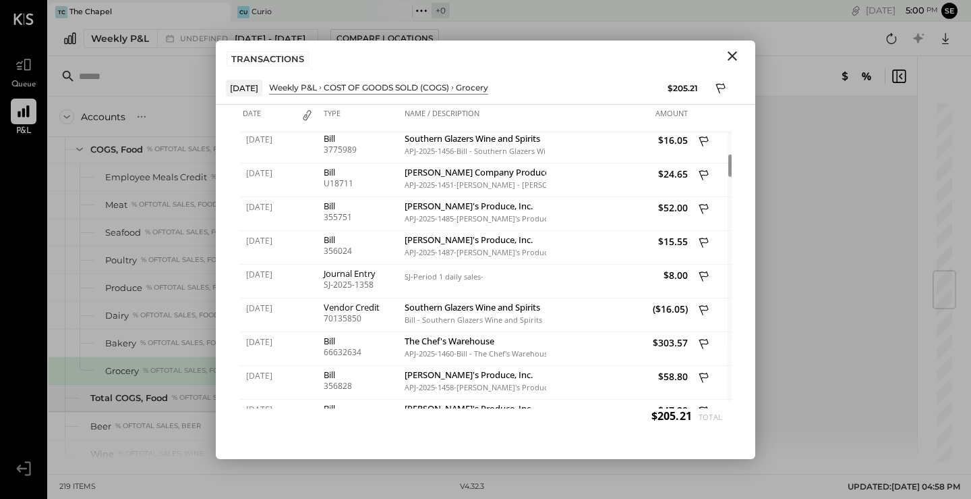
click at [733, 58] on icon "Close" at bounding box center [732, 56] width 16 height 16
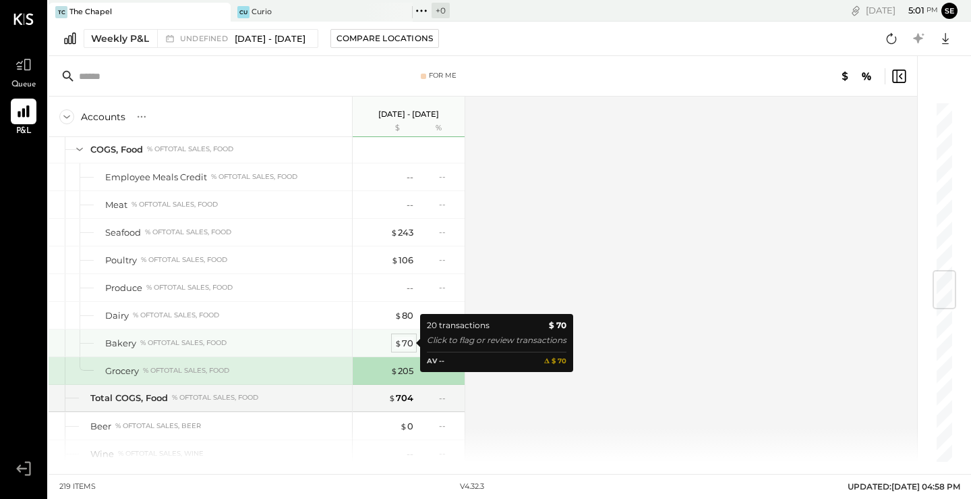
click at [407, 342] on div "$ 70" at bounding box center [404, 343] width 19 height 13
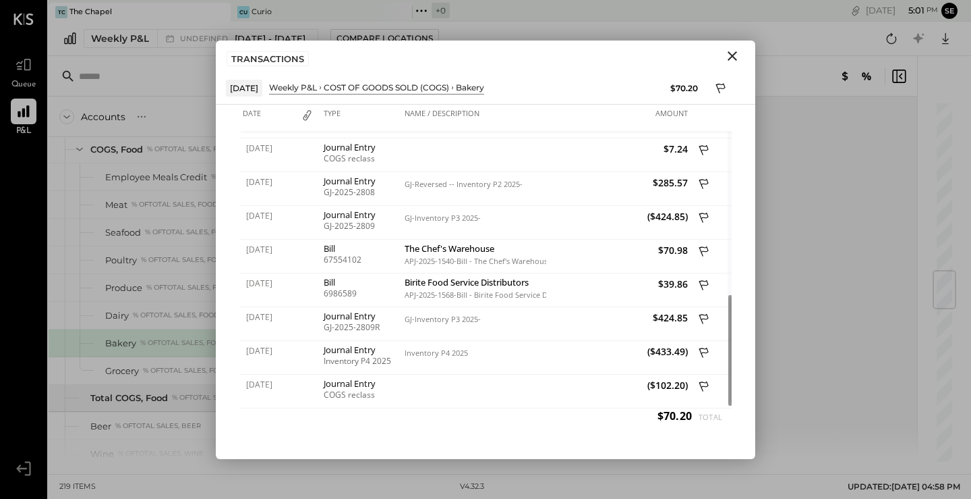
click at [733, 59] on icon "Close" at bounding box center [732, 56] width 16 height 16
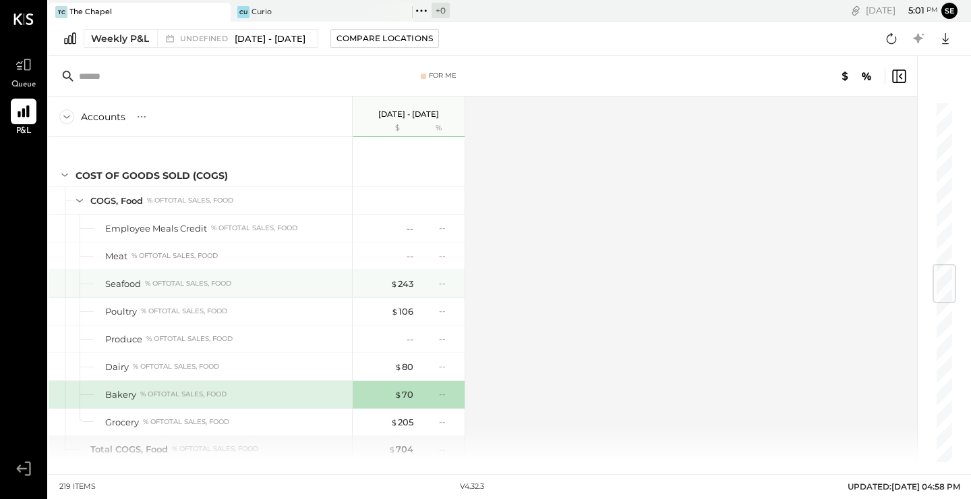
scroll to position [1355, 0]
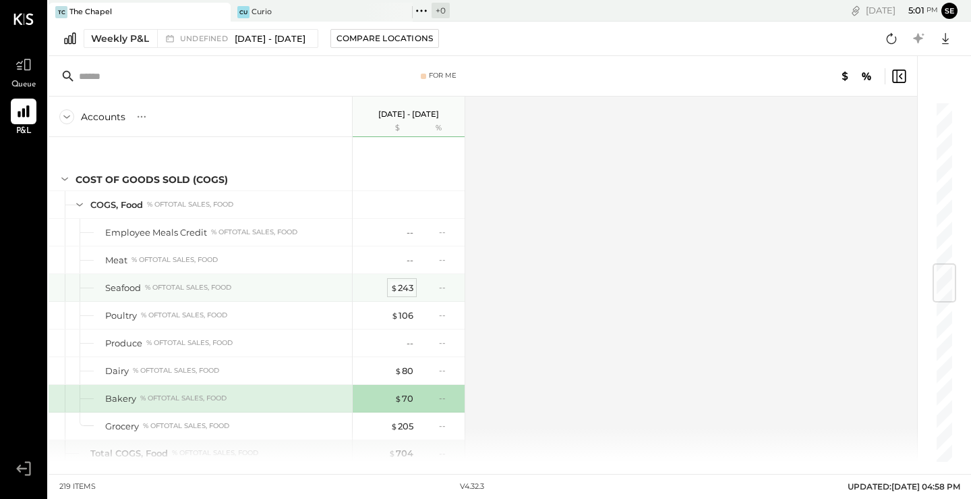
click at [400, 289] on div "$ 243" at bounding box center [402, 287] width 23 height 13
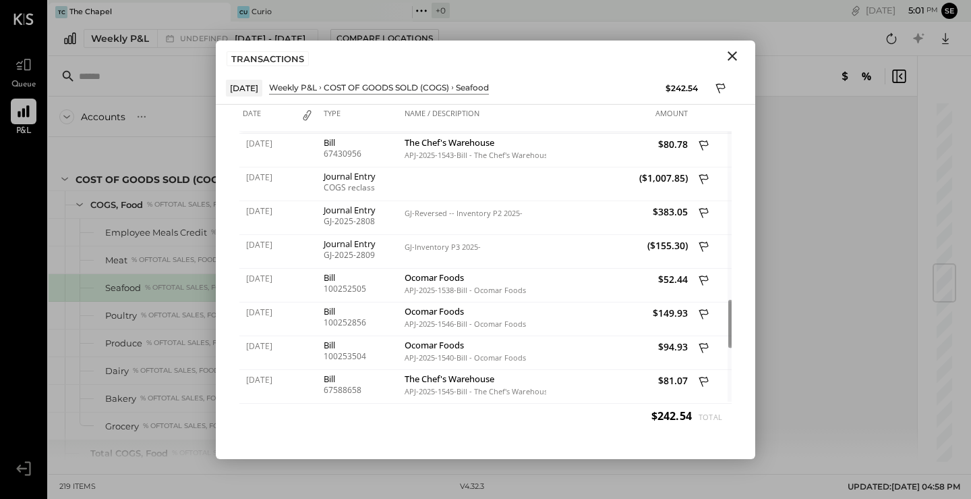
click at [738, 55] on icon "Close" at bounding box center [732, 56] width 16 height 16
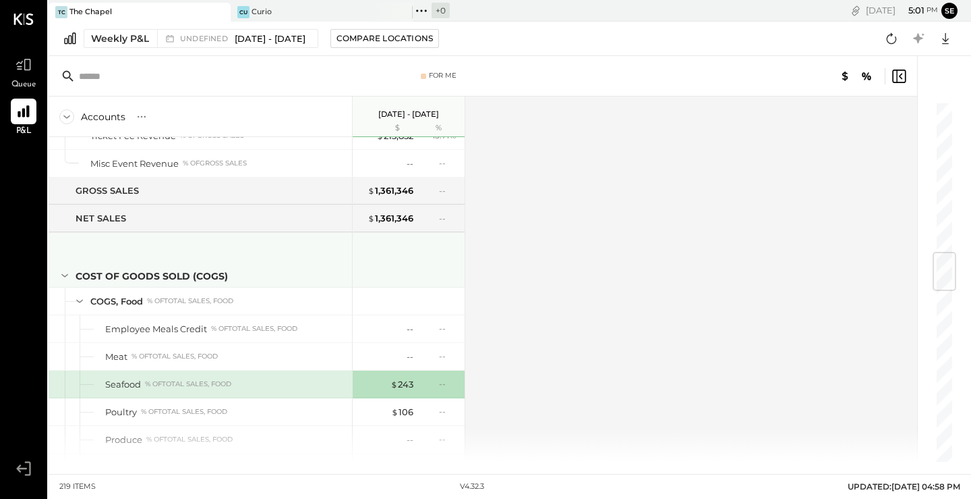
scroll to position [1267, 0]
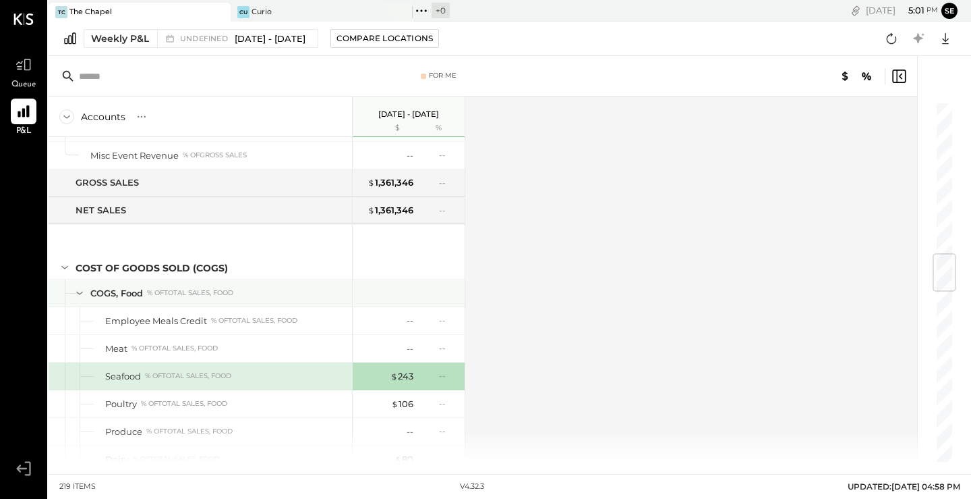
click at [78, 295] on icon at bounding box center [79, 292] width 15 height 15
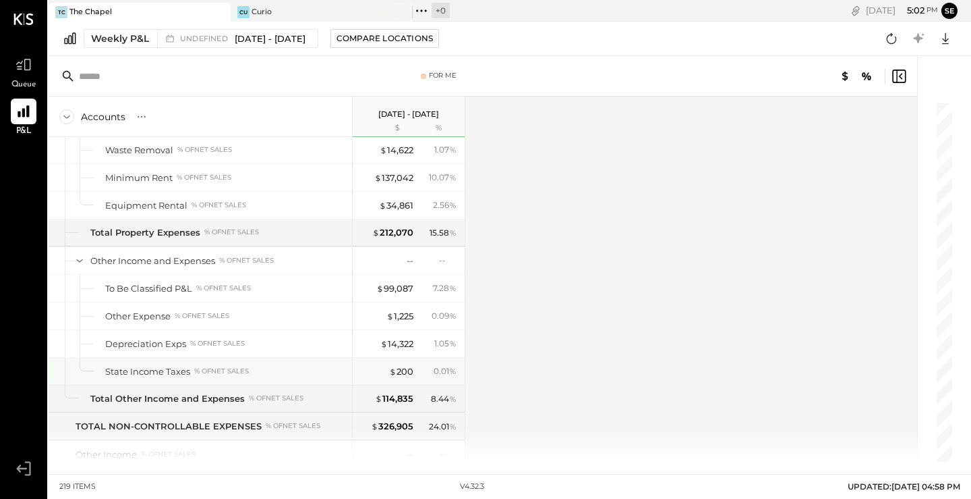
scroll to position [4884, 0]
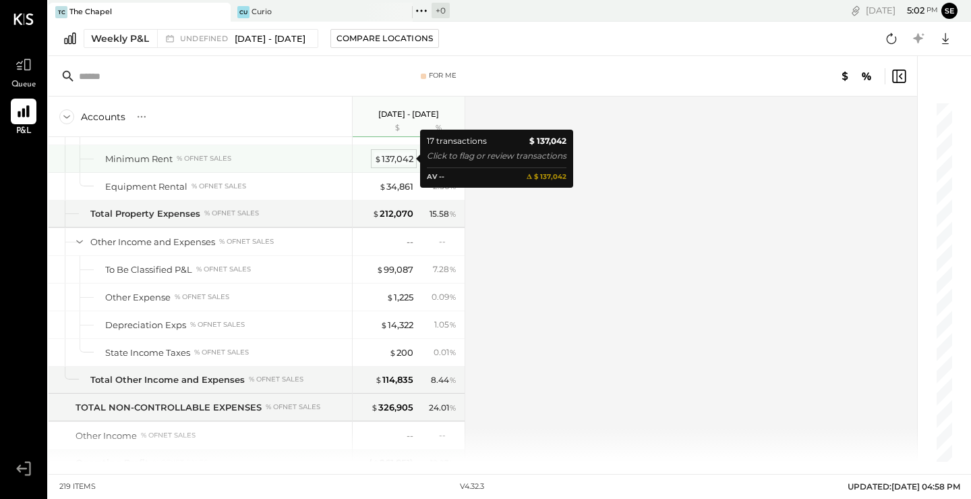
click at [391, 157] on div "$ 137,042" at bounding box center [393, 158] width 39 height 13
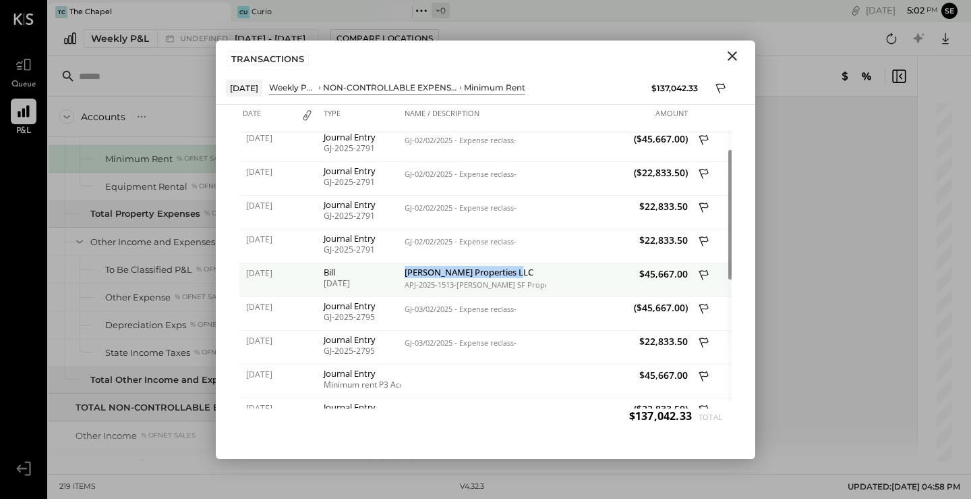
drag, startPoint x: 514, startPoint y: 271, endPoint x: 403, endPoint y: 272, distance: 111.3
click at [403, 272] on div "[PERSON_NAME] Properties LLC APJ-2025-1513-[PERSON_NAME] SF Properties LLC" at bounding box center [473, 280] width 145 height 34
copy div "[PERSON_NAME] Properties LLC"
click at [570, 287] on div "$45,667.00" at bounding box center [618, 280] width 145 height 34
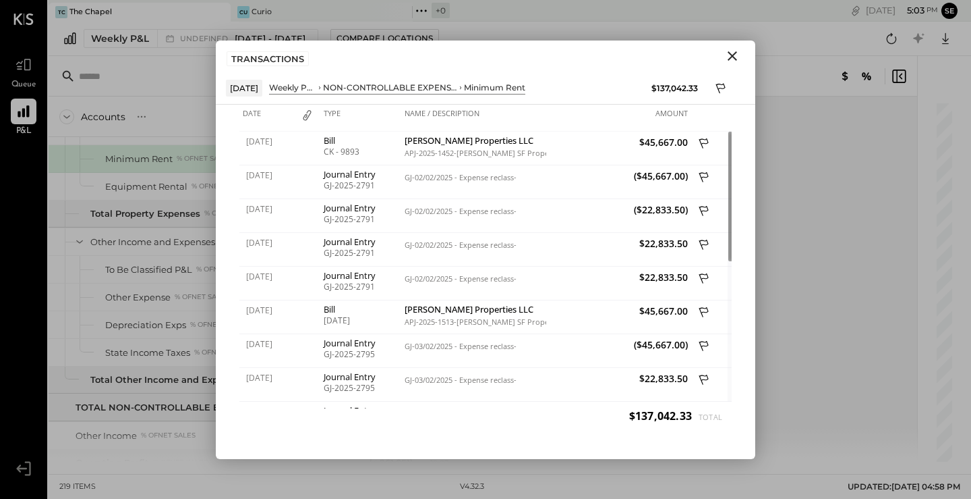
click at [739, 57] on icon "Close" at bounding box center [732, 56] width 16 height 16
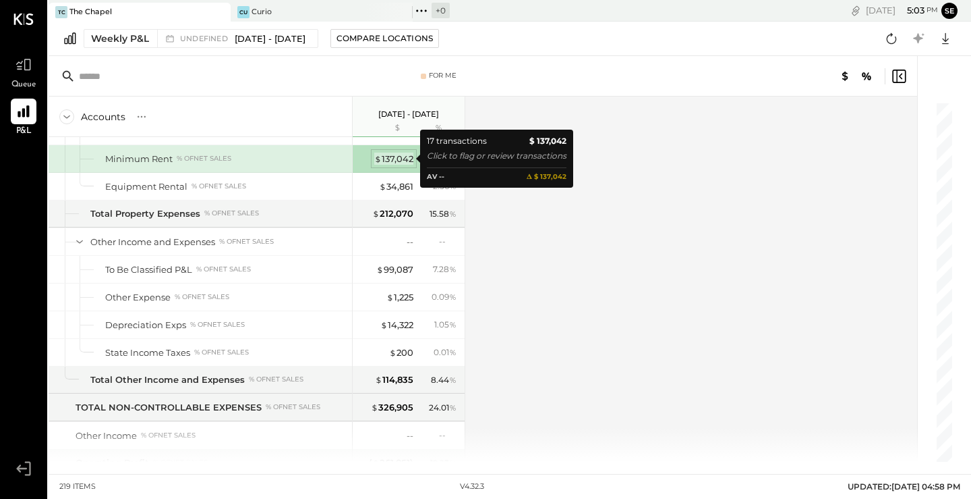
click at [390, 157] on div "$ 137,042" at bounding box center [393, 158] width 39 height 13
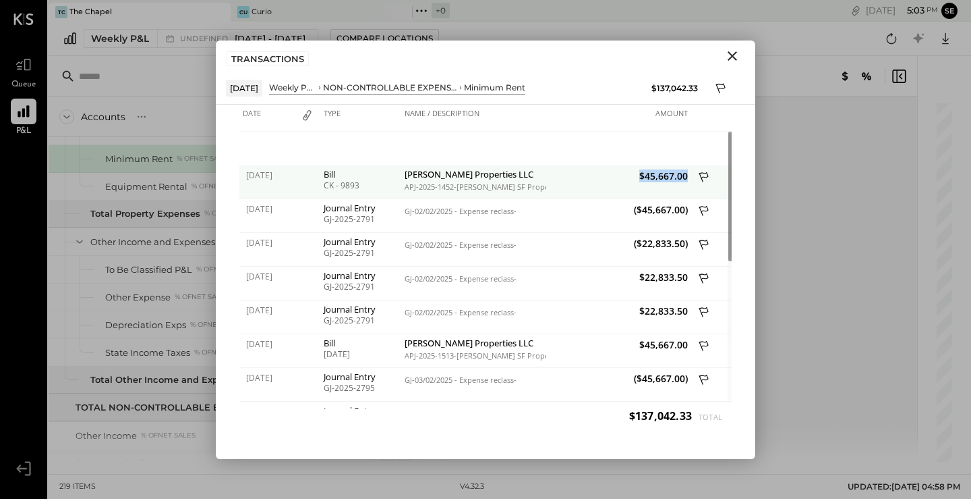
drag, startPoint x: 687, startPoint y: 178, endPoint x: 642, endPoint y: 175, distance: 45.3
click at [641, 176] on span "$45,667.00" at bounding box center [619, 175] width 138 height 13
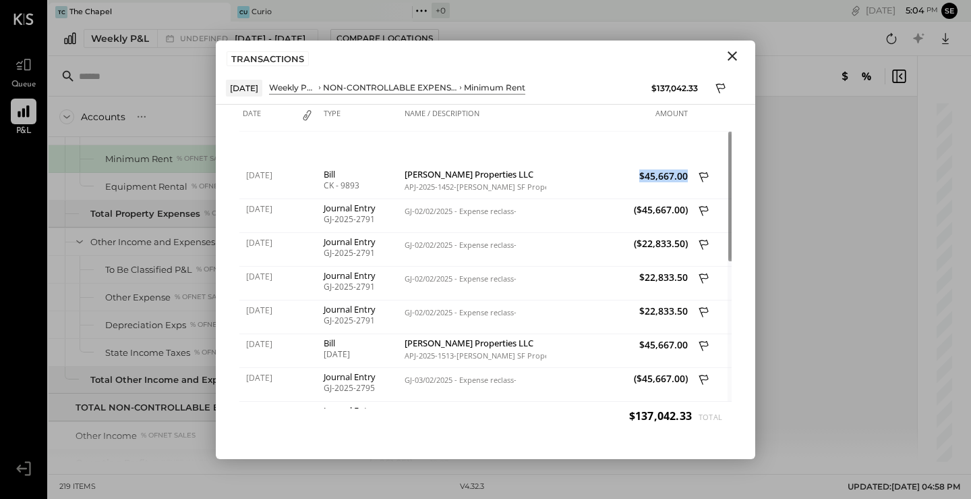
click at [725, 55] on icon "Close" at bounding box center [732, 56] width 16 height 16
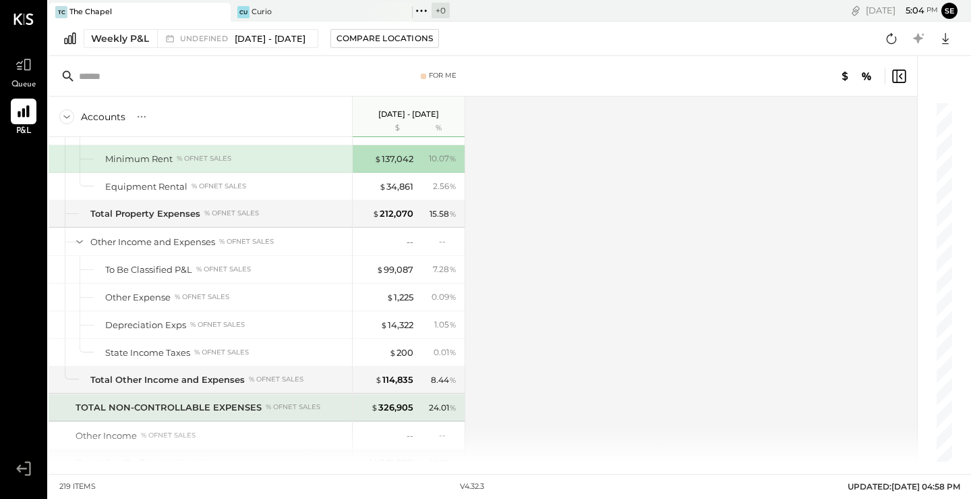
scroll to position [5015, 0]
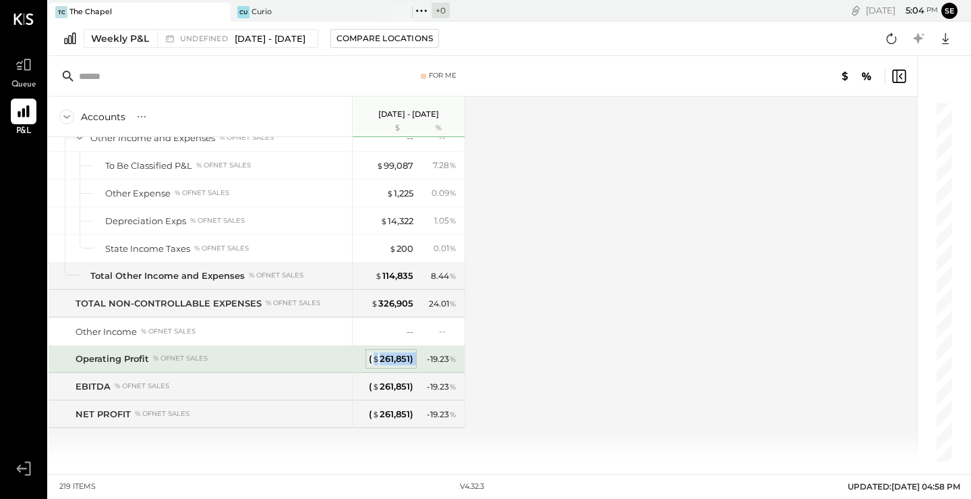
drag, startPoint x: 415, startPoint y: 356, endPoint x: 372, endPoint y: 360, distance: 43.4
click at [371, 356] on div "( $ 261,851 ) - 19.23 %" at bounding box center [410, 358] width 101 height 27
click at [613, 354] on div "Accounts S % GL [DATE] - [DATE] $ % SALES Sales, Food % of GROSS SALES Food - M…" at bounding box center [484, 278] width 871 height 365
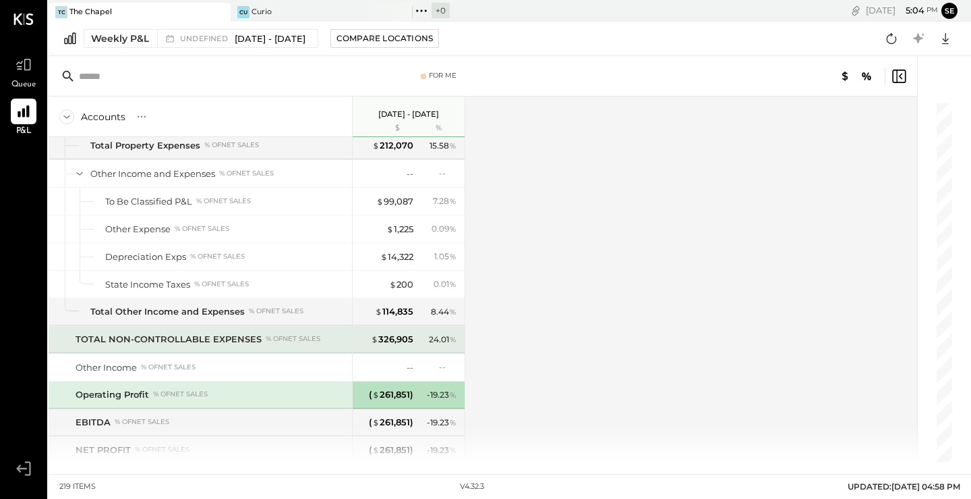
scroll to position [5015, 0]
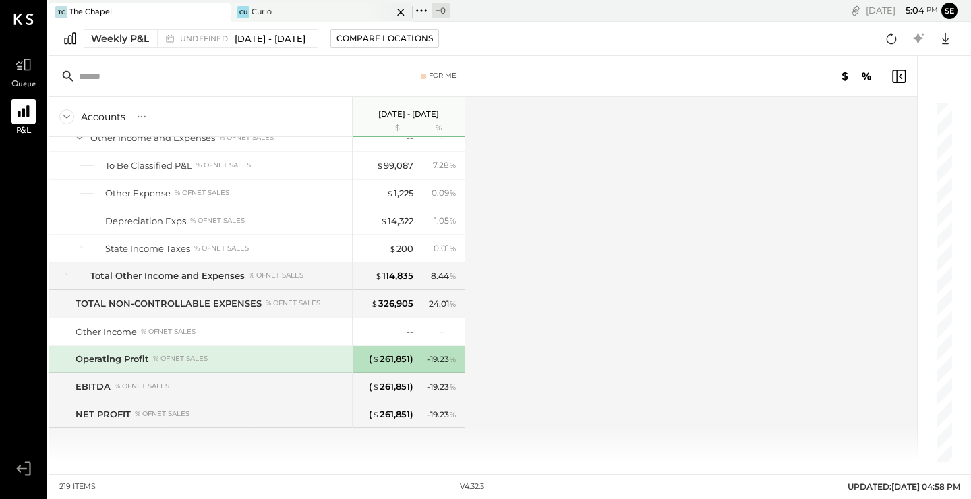
click at [251, 11] on div "Cu Curio" at bounding box center [312, 12] width 162 height 12
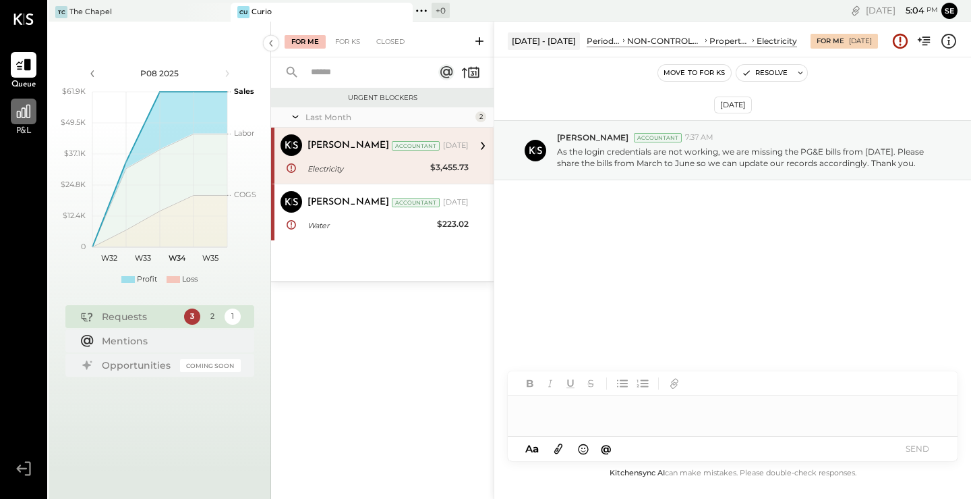
click at [27, 110] on icon at bounding box center [24, 112] width 18 height 18
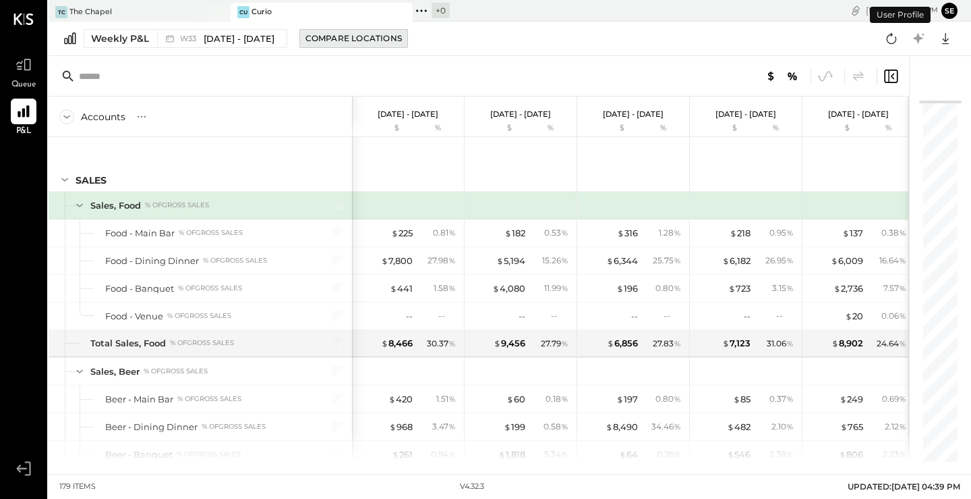
click at [325, 43] on div "Compare Locations" at bounding box center [354, 37] width 96 height 11
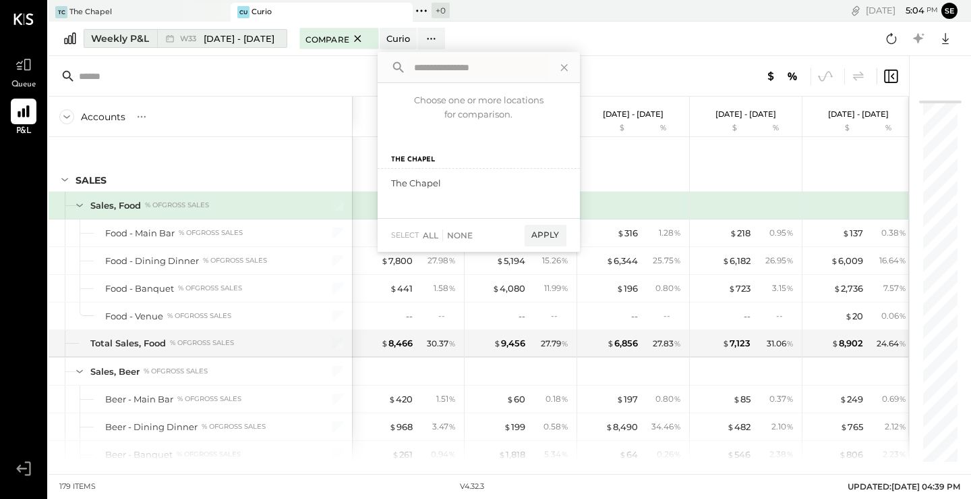
click at [252, 46] on div "W33 [DATE] - [DATE]" at bounding box center [218, 39] width 123 height 18
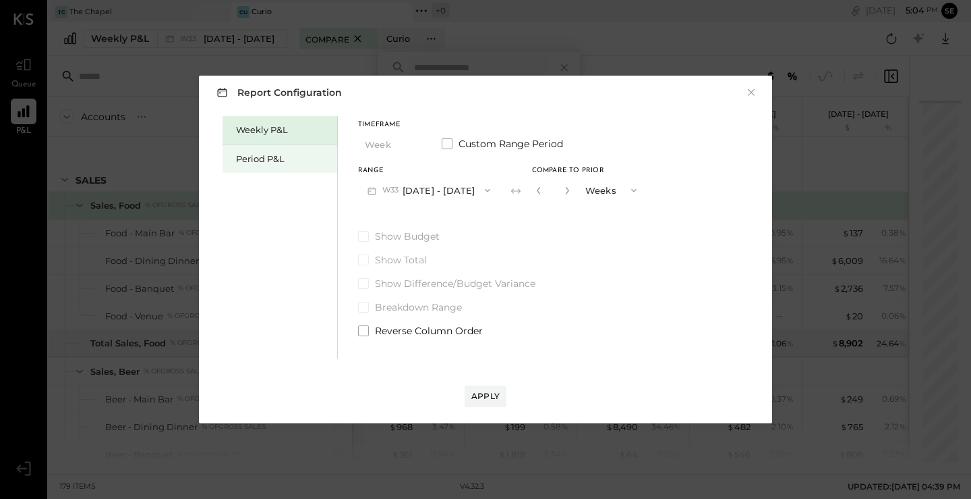
click at [266, 150] on div "Period P&L" at bounding box center [280, 158] width 115 height 28
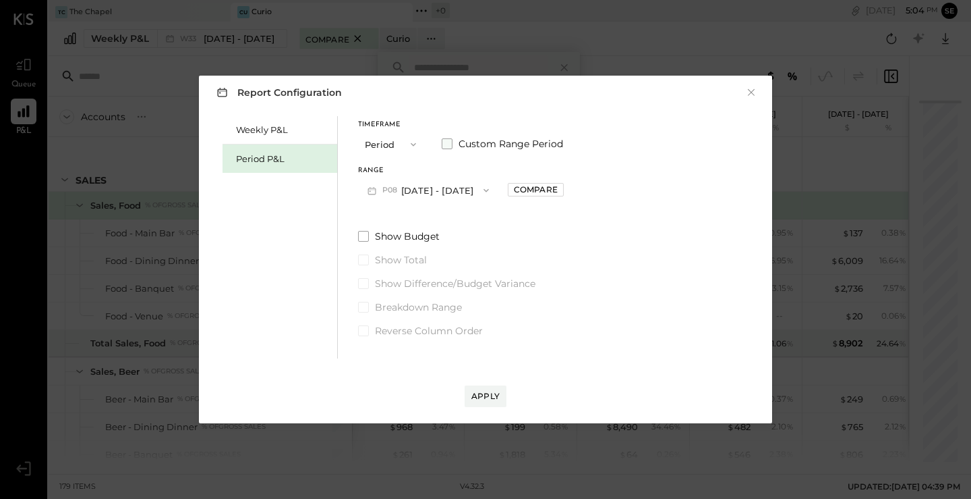
click at [445, 143] on span at bounding box center [447, 143] width 11 height 11
click at [414, 191] on button "[DATE]" at bounding box center [398, 189] width 80 height 25
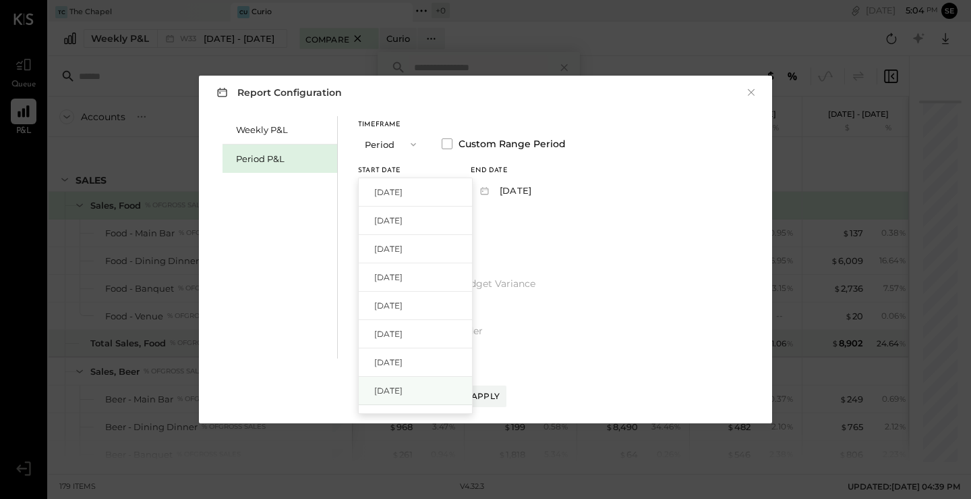
click at [403, 385] on span "[DATE]" at bounding box center [388, 390] width 28 height 11
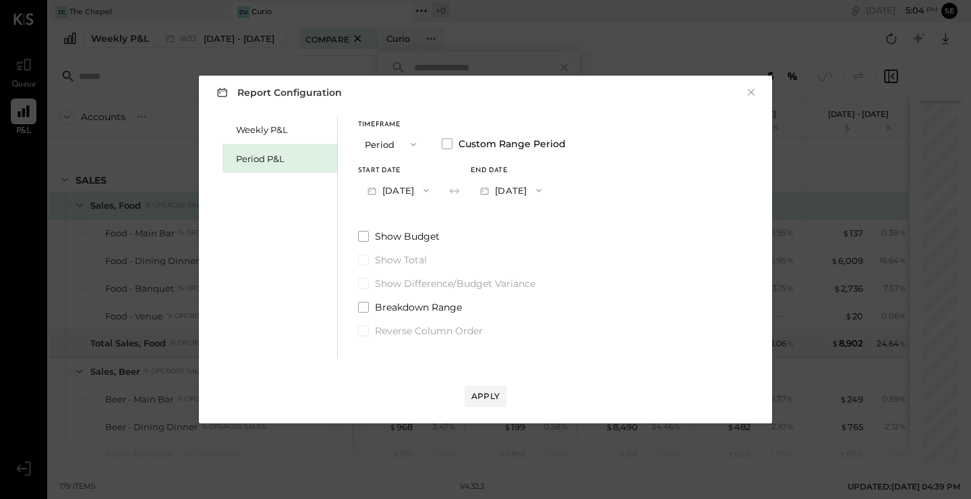
click at [548, 185] on button "[DATE]" at bounding box center [511, 189] width 80 height 25
click at [549, 198] on div "[DATE]" at bounding box center [528, 192] width 113 height 28
click at [484, 380] on div "Apply" at bounding box center [485, 382] width 546 height 49
click at [484, 392] on div "Apply" at bounding box center [486, 395] width 28 height 11
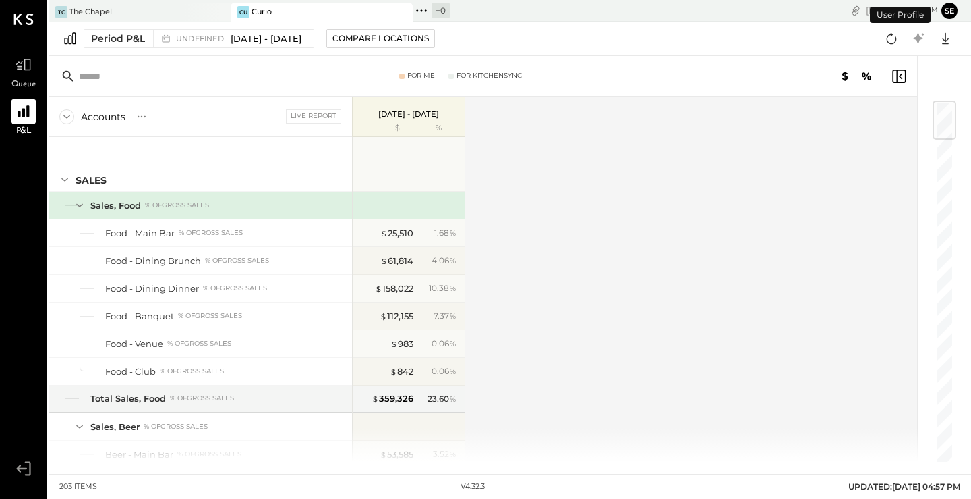
click at [633, 261] on div "Accounts S % GL Live Report [DATE] - [DATE] $ % SALES Sales, Food % of GROSS SA…" at bounding box center [484, 278] width 871 height 365
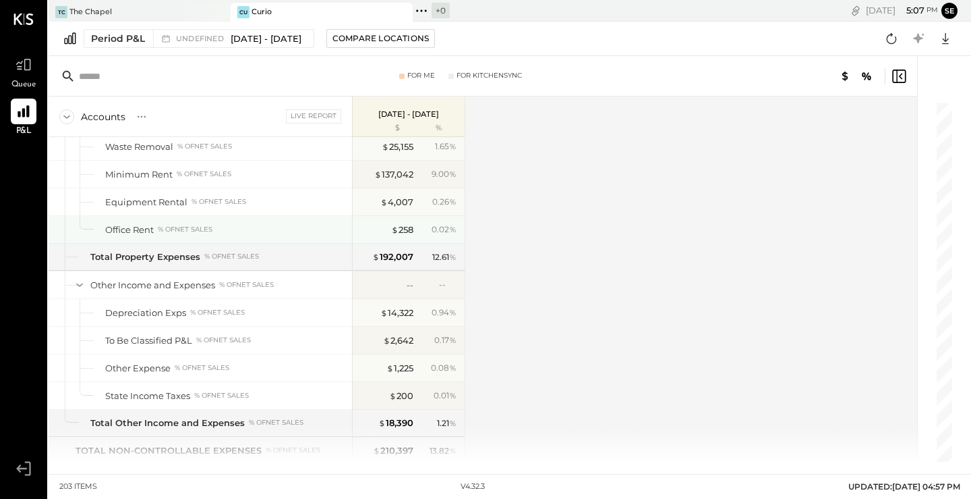
scroll to position [4727, 0]
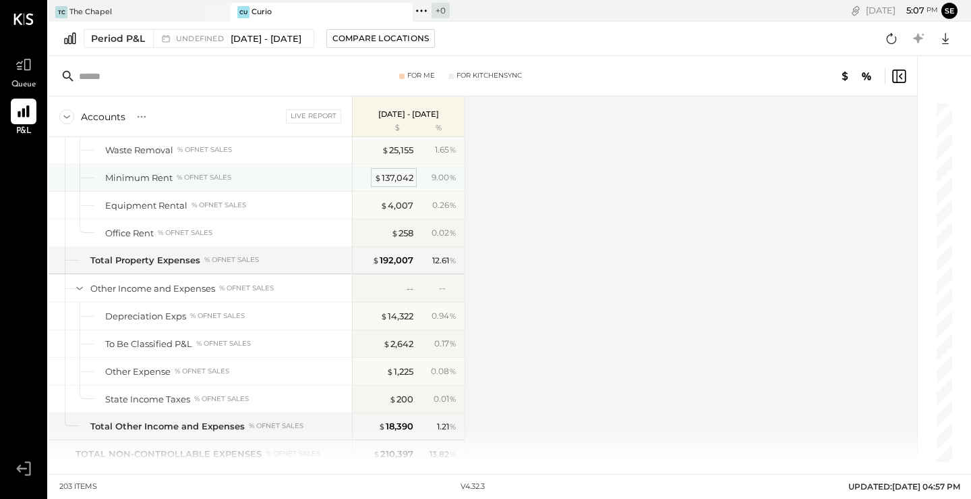
click at [391, 177] on div "$ 137,042" at bounding box center [393, 177] width 39 height 13
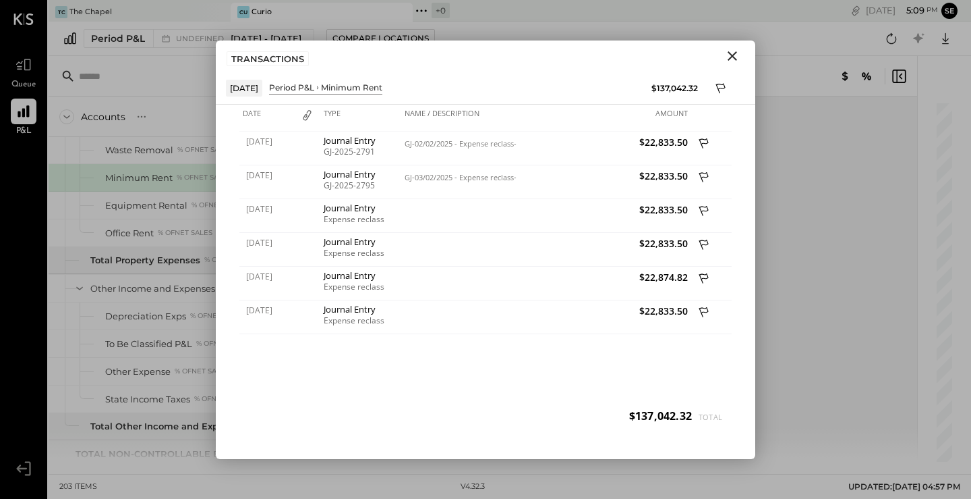
click at [736, 59] on icon "Close" at bounding box center [732, 55] width 9 height 9
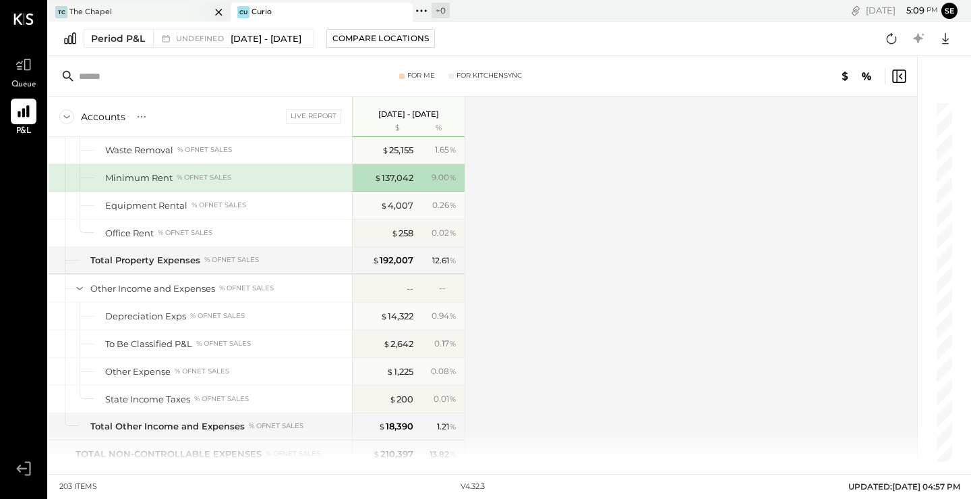
click at [122, 16] on div "TC The Chapel" at bounding box center [130, 12] width 162 height 12
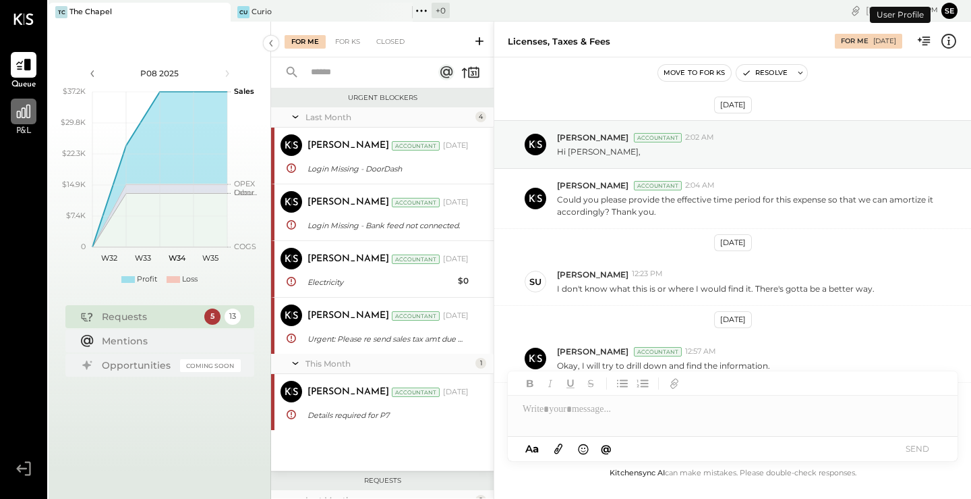
click at [20, 111] on icon at bounding box center [24, 112] width 18 height 18
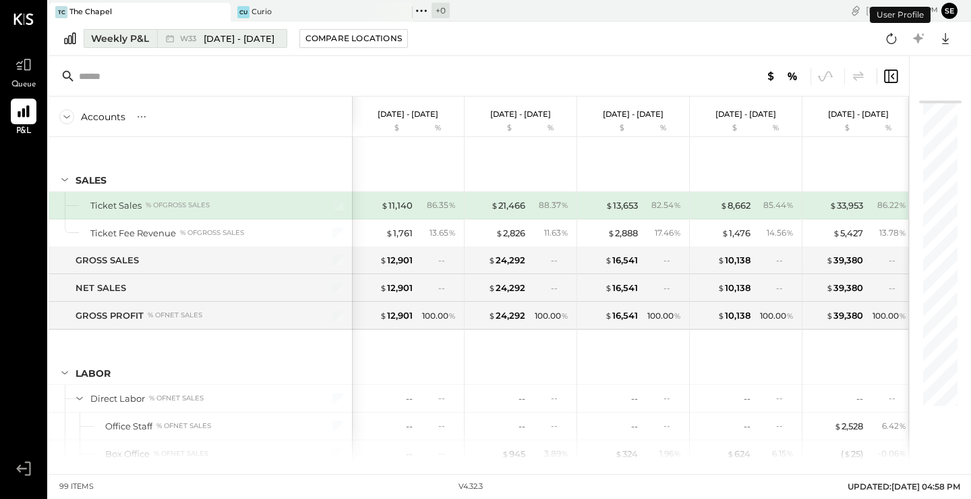
click at [265, 47] on div "W33 [DATE] - [DATE]" at bounding box center [218, 39] width 123 height 18
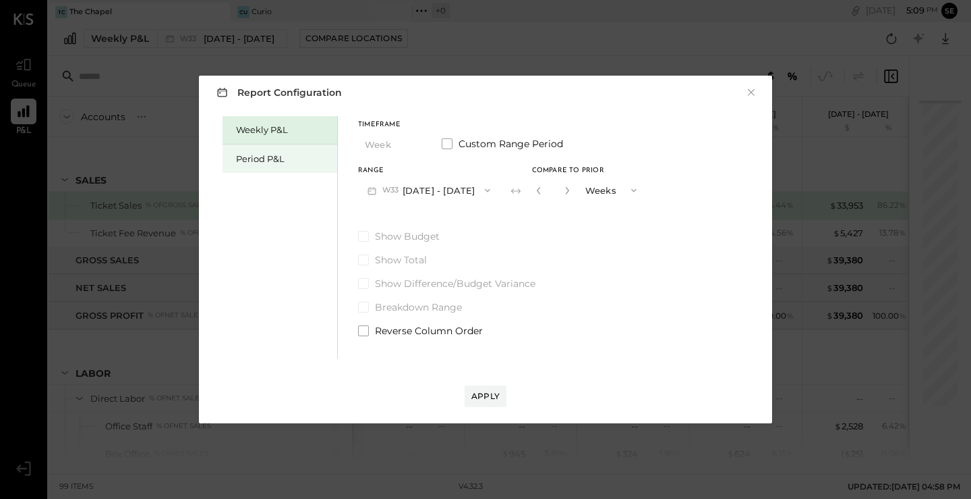
click at [314, 155] on div "Period P&L" at bounding box center [283, 158] width 94 height 13
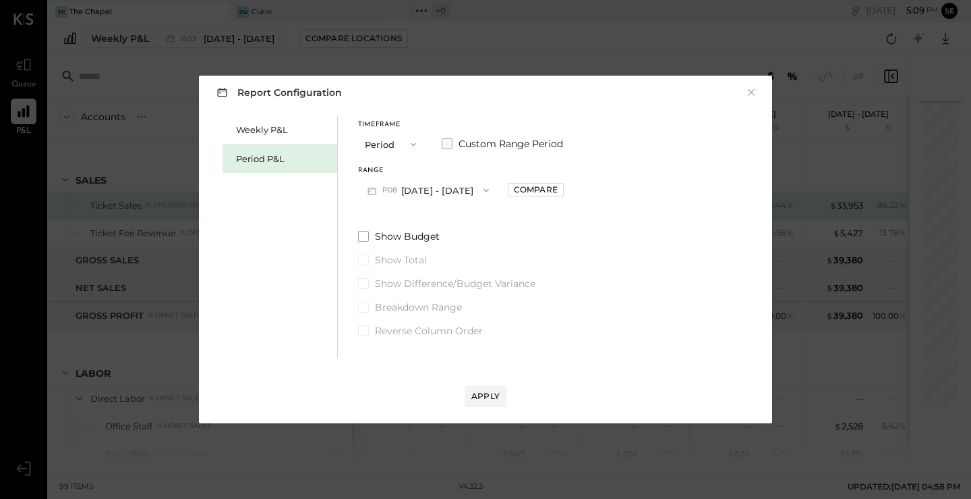
click at [443, 142] on span at bounding box center [447, 143] width 11 height 11
click at [426, 185] on button "[DATE]" at bounding box center [398, 189] width 80 height 25
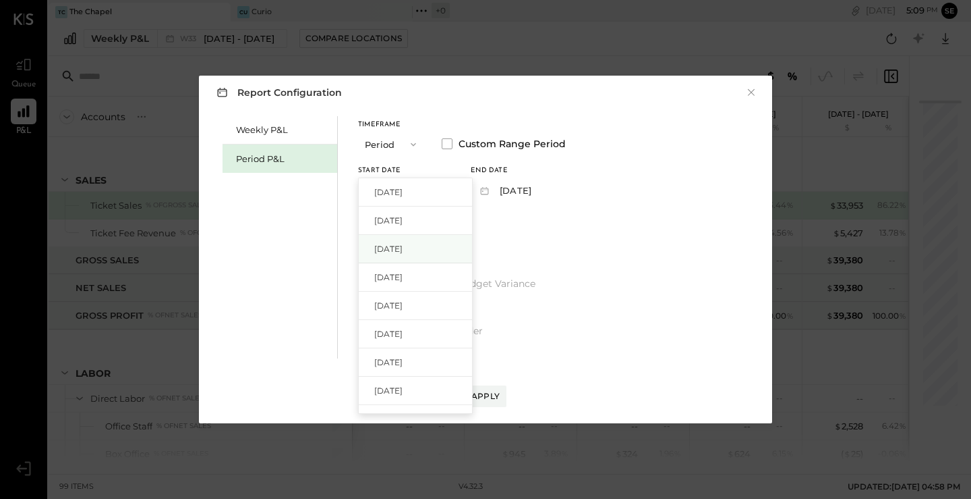
scroll to position [53, 0]
click at [413, 330] on div "[DATE]" at bounding box center [415, 338] width 113 height 28
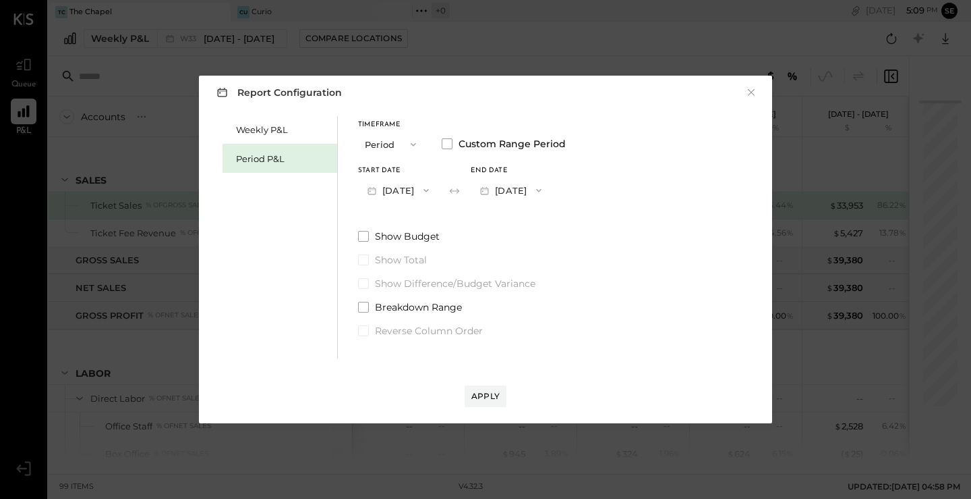
click at [549, 187] on button "[DATE]" at bounding box center [511, 189] width 80 height 25
click at [569, 190] on div "[DATE]" at bounding box center [528, 192] width 113 height 28
click at [488, 387] on button "Apply" at bounding box center [486, 396] width 42 height 22
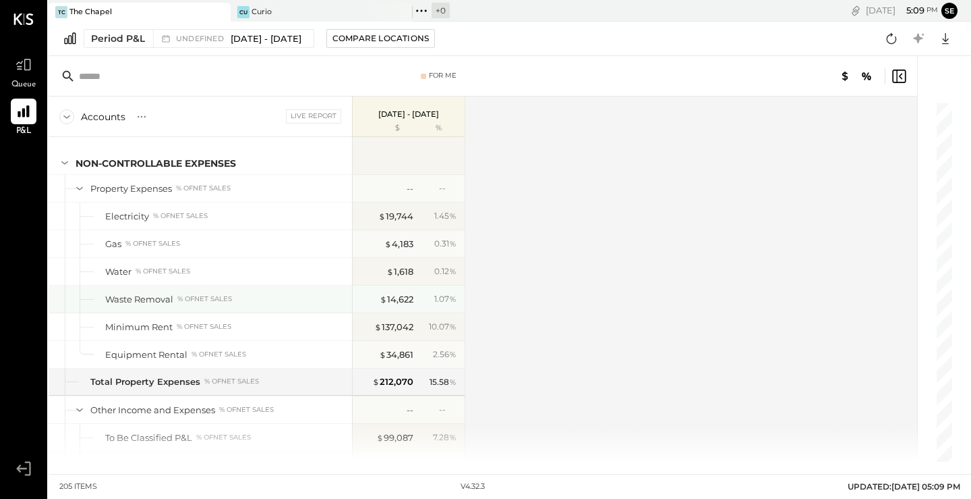
scroll to position [4746, 0]
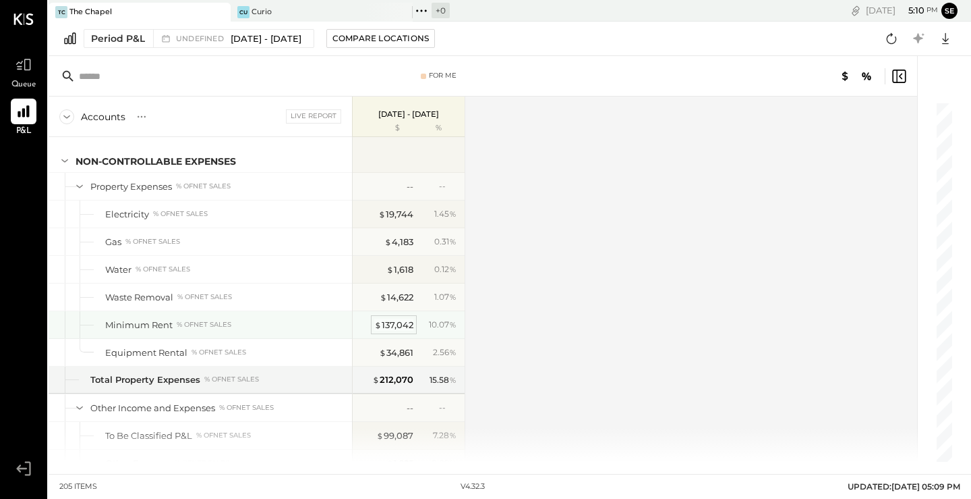
click at [394, 322] on div "$ 137,042" at bounding box center [393, 324] width 39 height 13
